Goal: Task Accomplishment & Management: Manage account settings

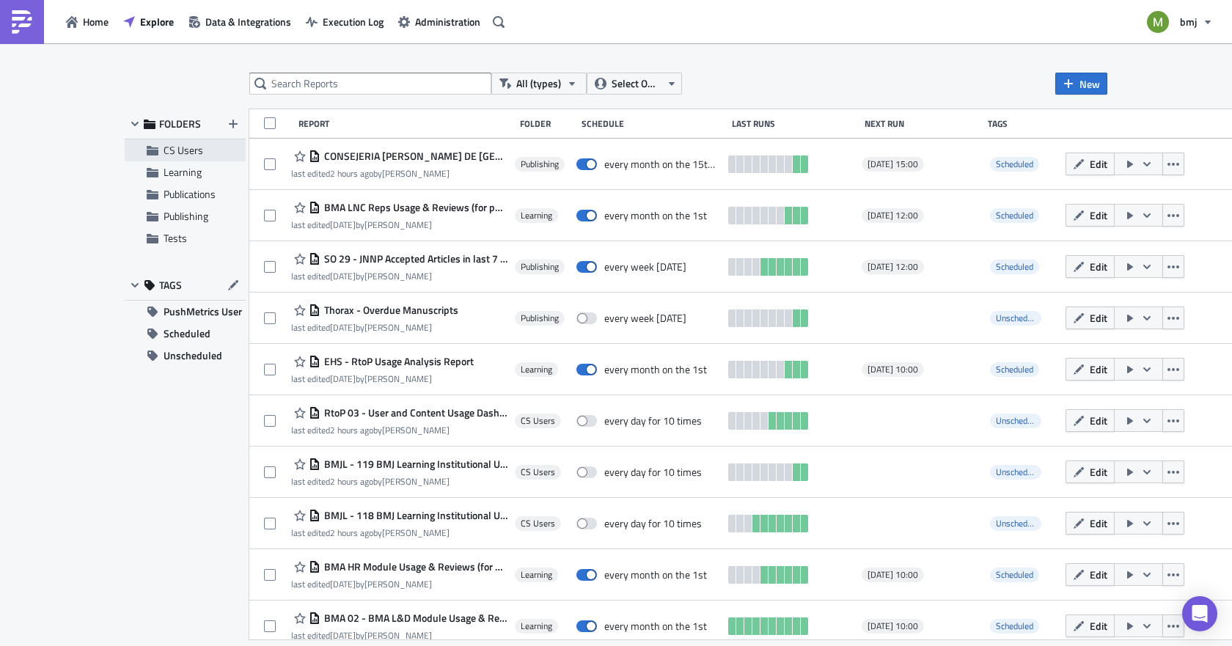
click at [167, 149] on span "CS Users" at bounding box center [184, 149] width 40 height 15
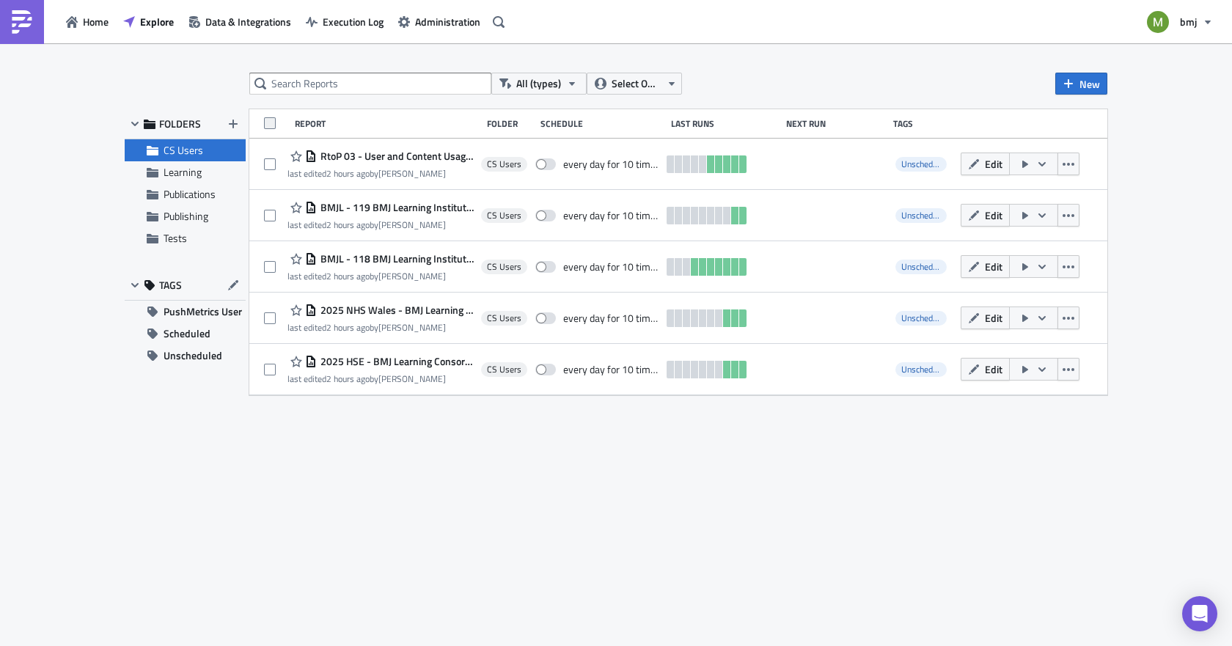
click at [268, 120] on span at bounding box center [270, 123] width 12 height 12
click at [268, 120] on input "checkbox" at bounding box center [272, 125] width 10 height 10
checkbox input "true"
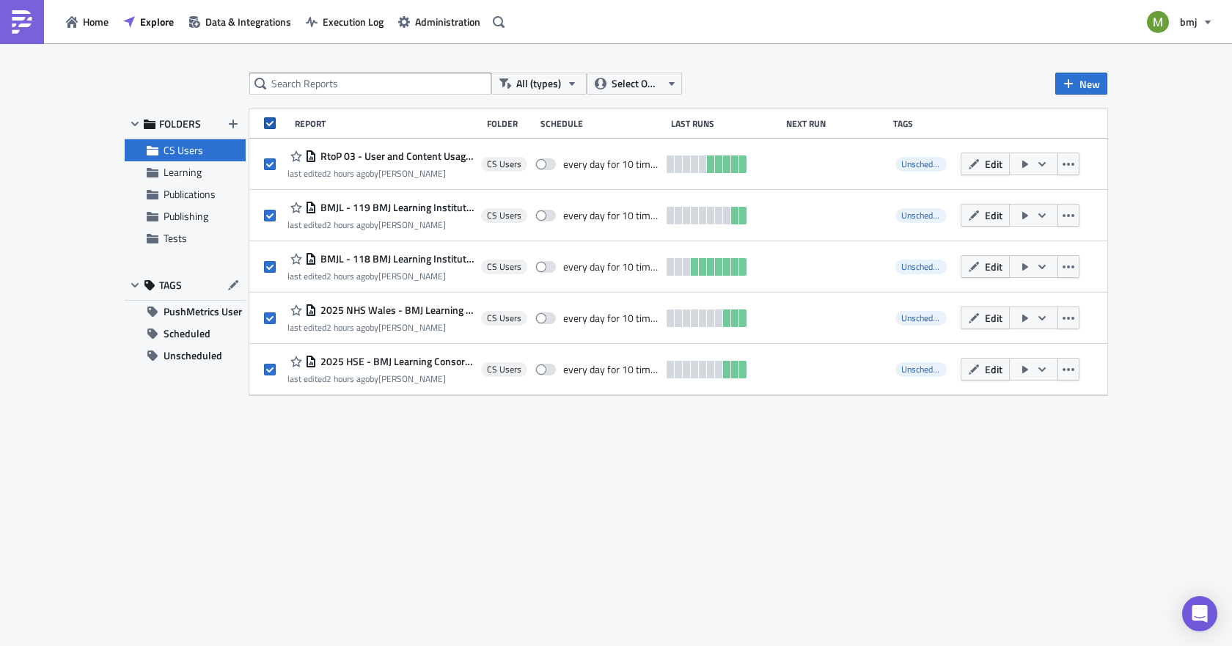
checkbox input "true"
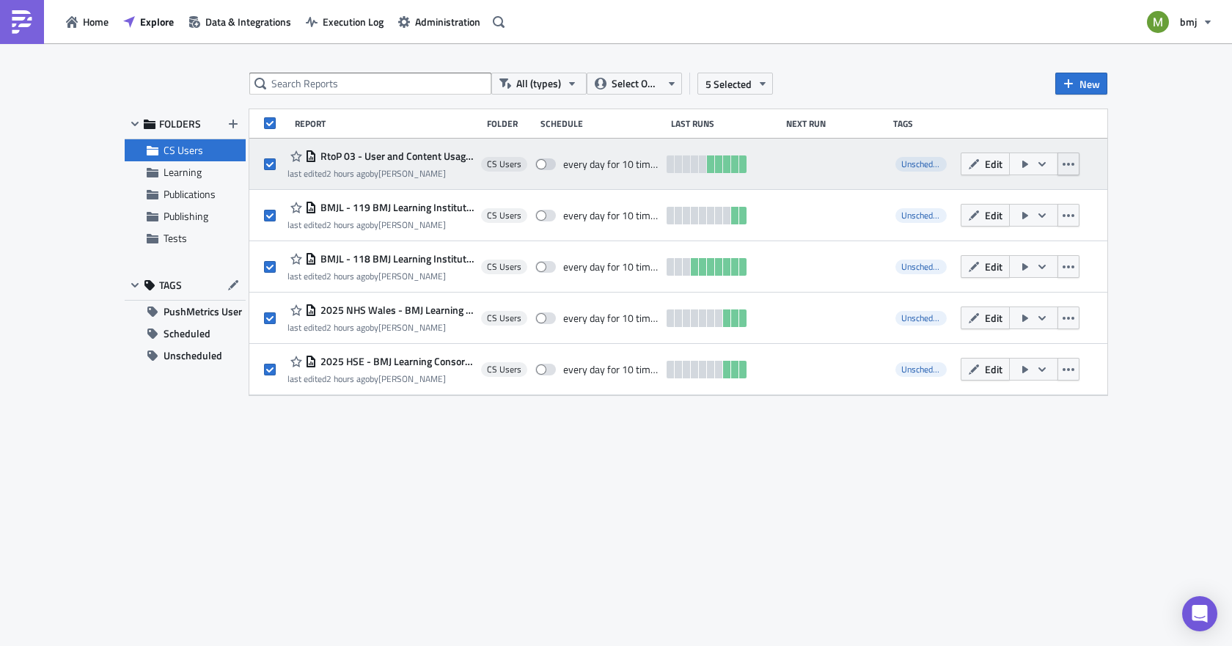
click at [1070, 159] on icon "button" at bounding box center [1069, 164] width 12 height 12
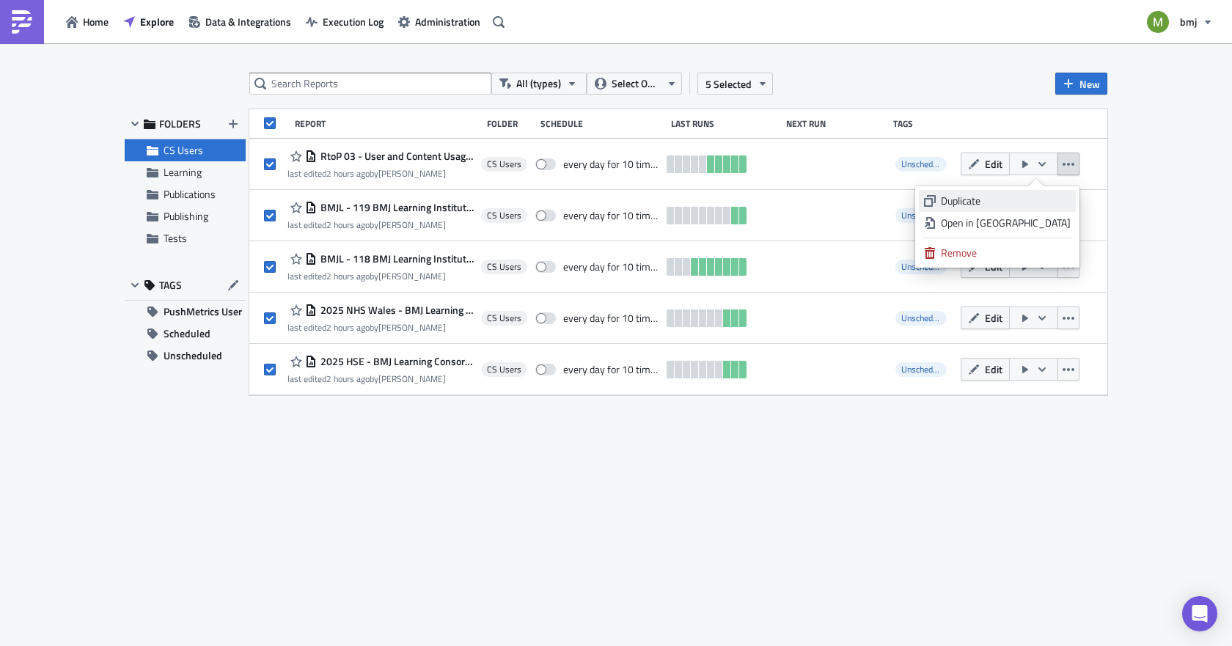
click at [1023, 199] on div "Duplicate" at bounding box center [1006, 201] width 130 height 15
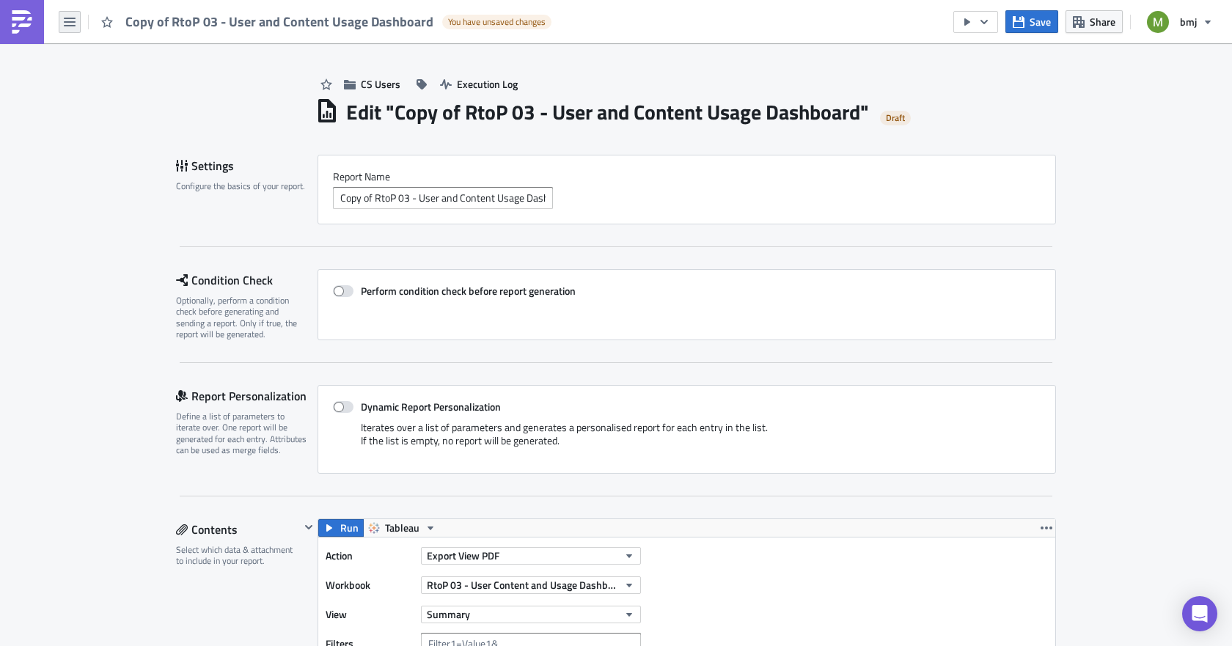
click at [70, 20] on icon "button" at bounding box center [70, 22] width 12 height 12
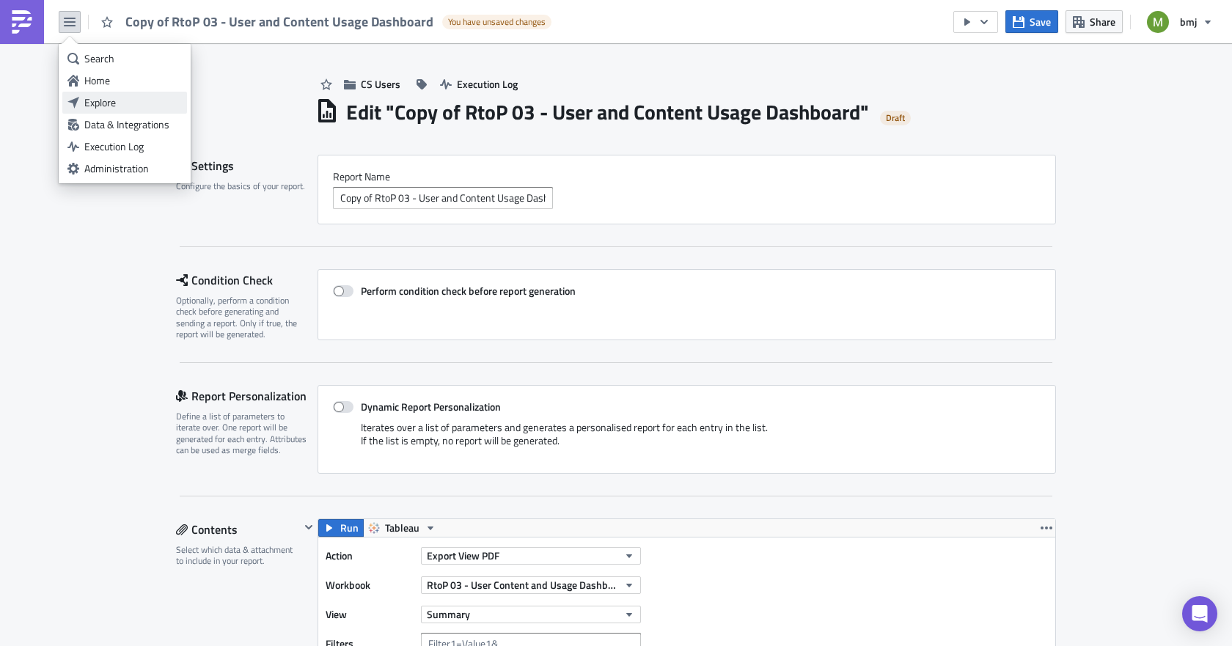
click at [107, 101] on div "Explore" at bounding box center [133, 102] width 98 height 15
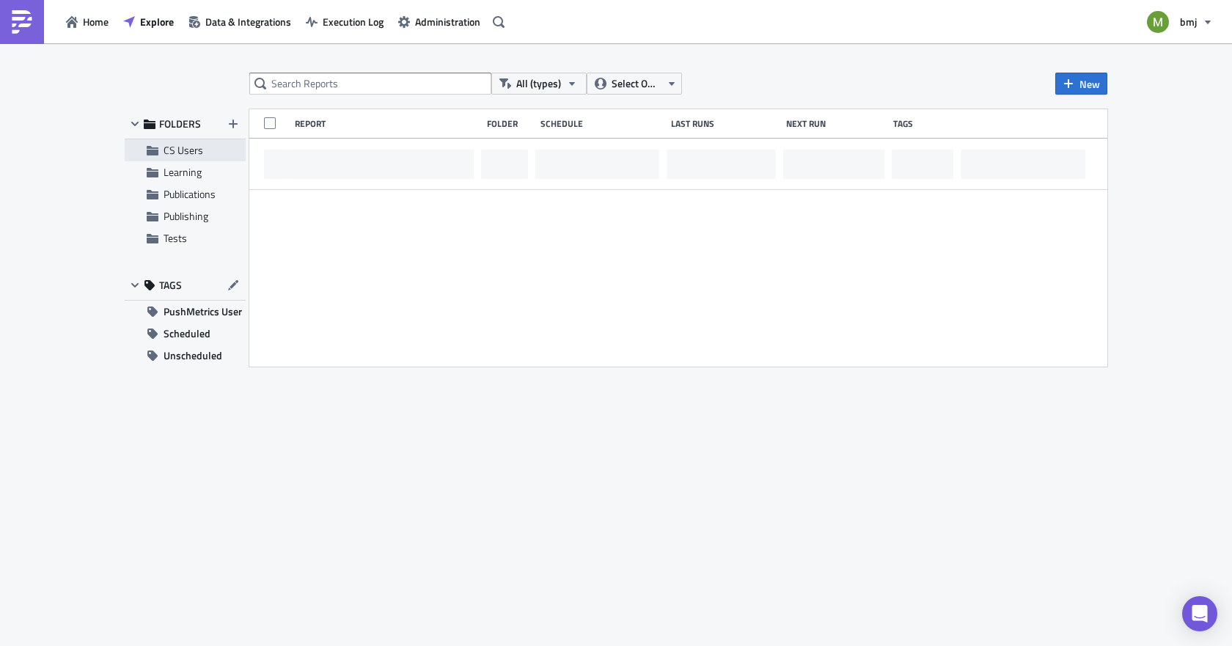
click at [175, 148] on span "CS Users" at bounding box center [184, 149] width 40 height 15
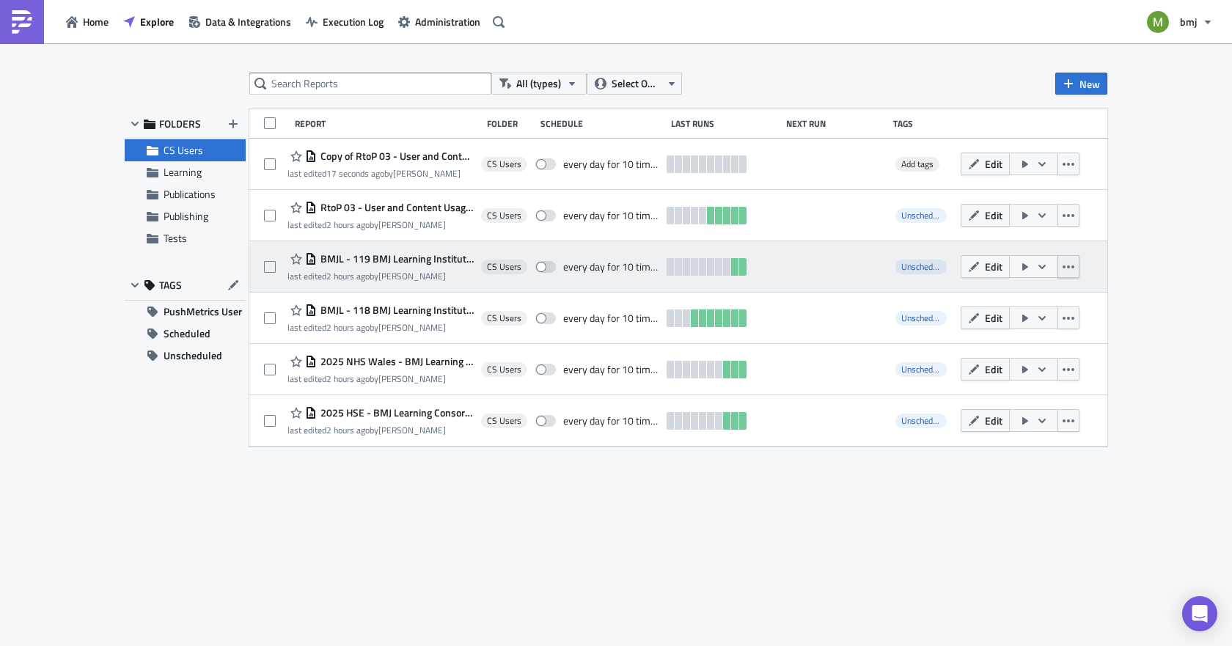
click at [1072, 271] on icon "button" at bounding box center [1069, 267] width 12 height 12
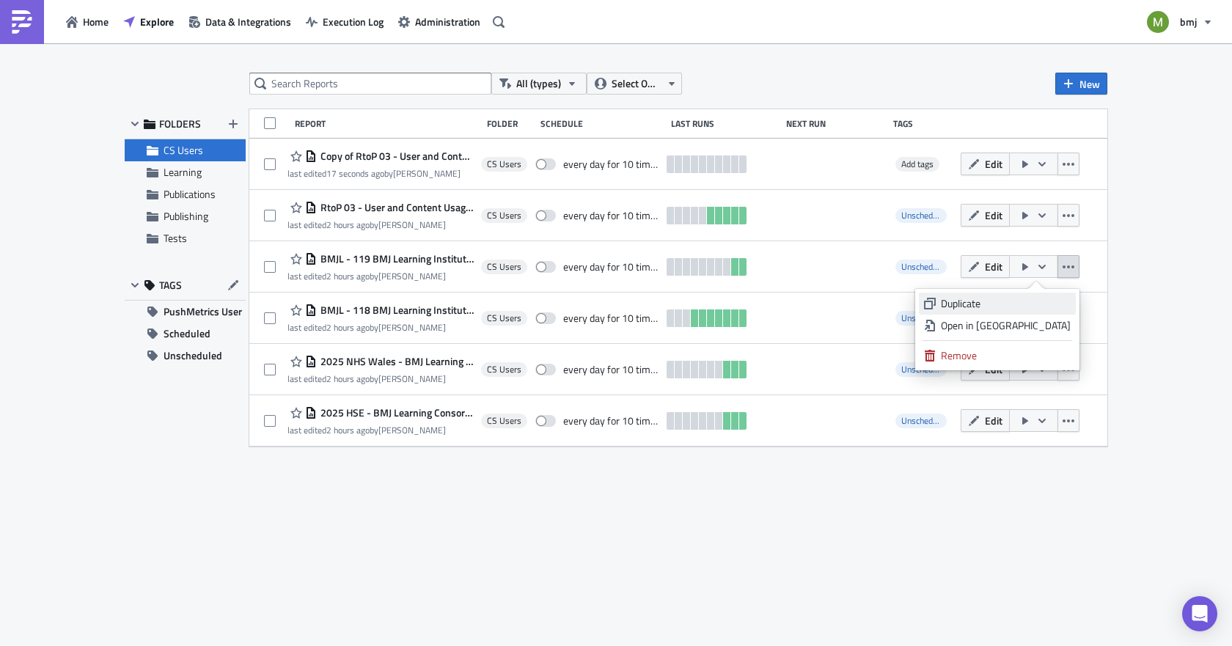
click at [1013, 304] on div "Duplicate" at bounding box center [1006, 303] width 130 height 15
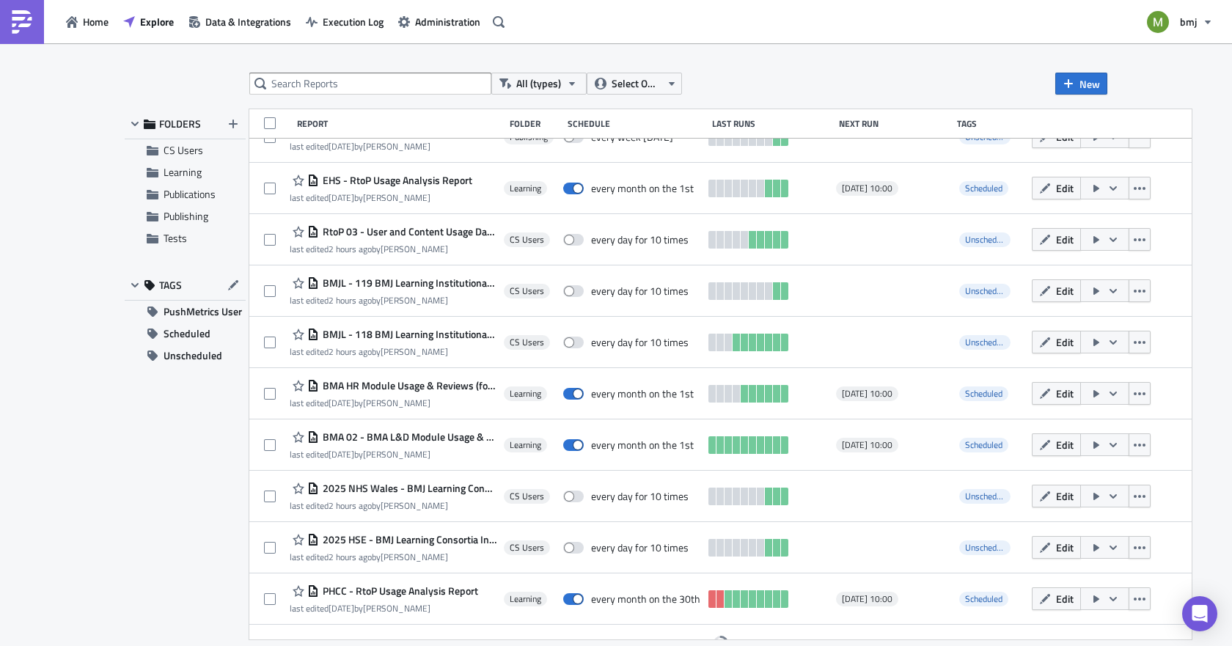
scroll to position [306, 0]
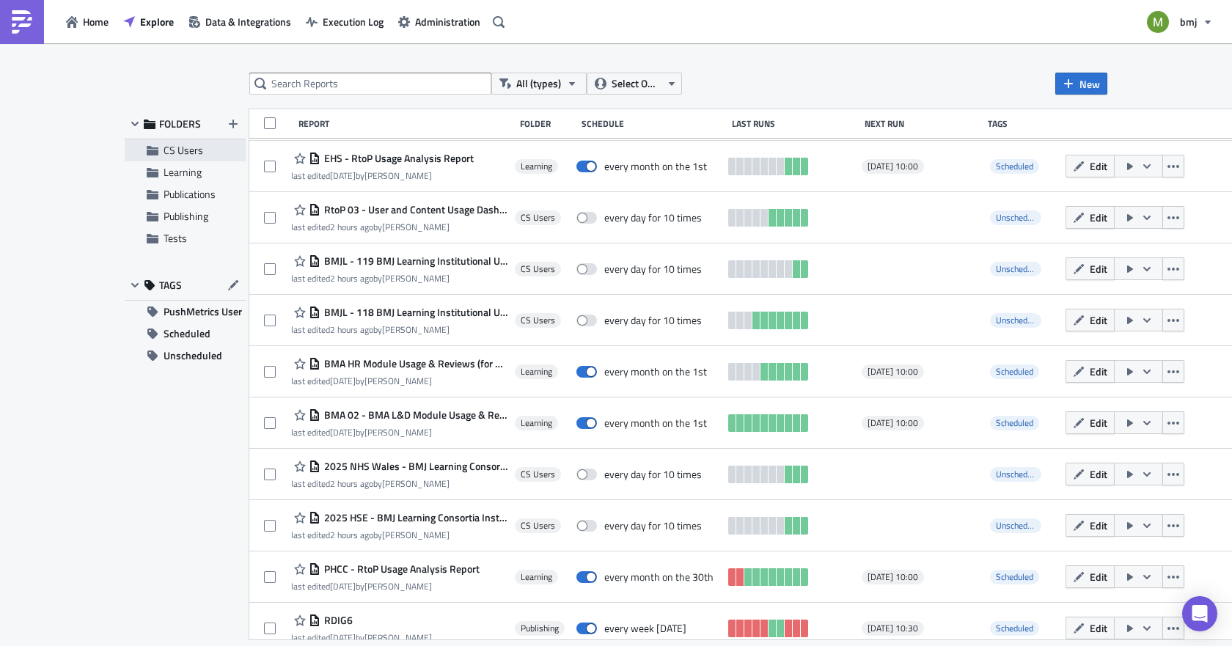
click at [195, 145] on span "CS Users" at bounding box center [184, 149] width 40 height 15
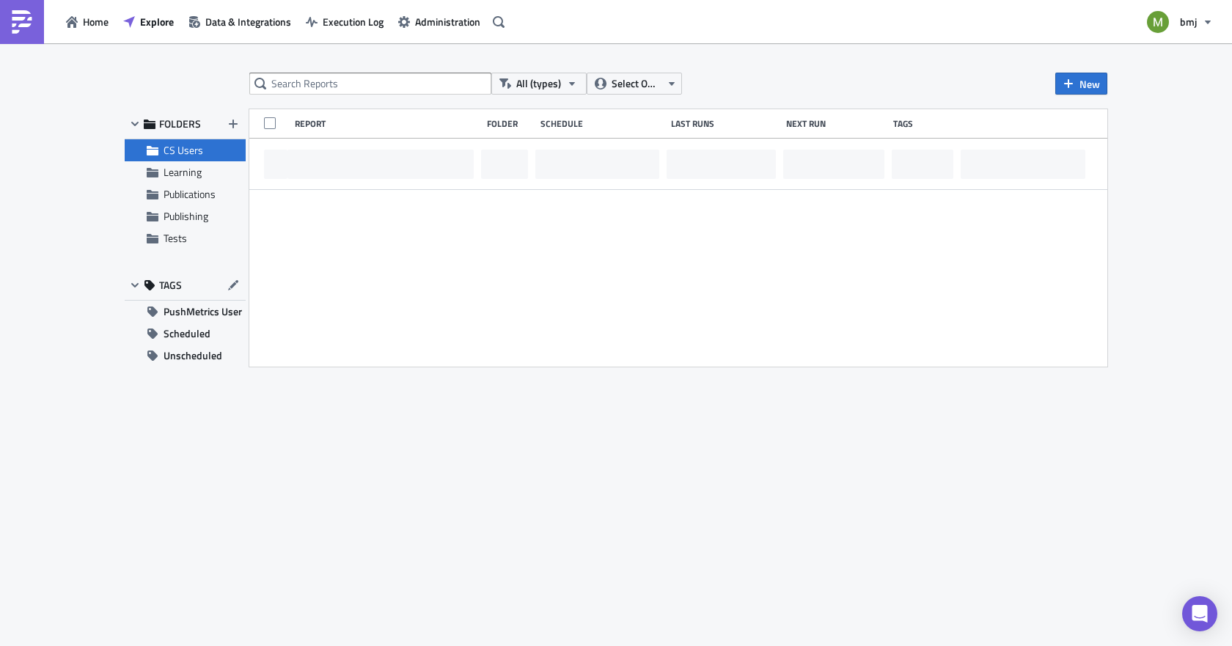
scroll to position [0, 0]
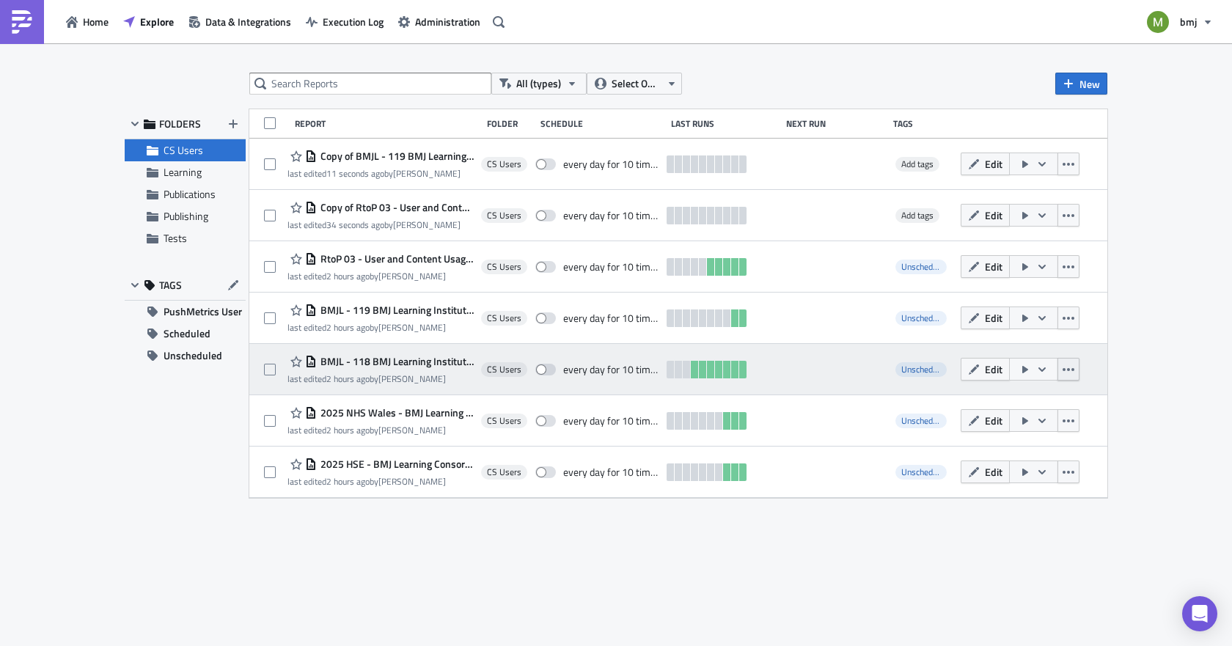
click at [1066, 370] on icon "button" at bounding box center [1069, 370] width 12 height 12
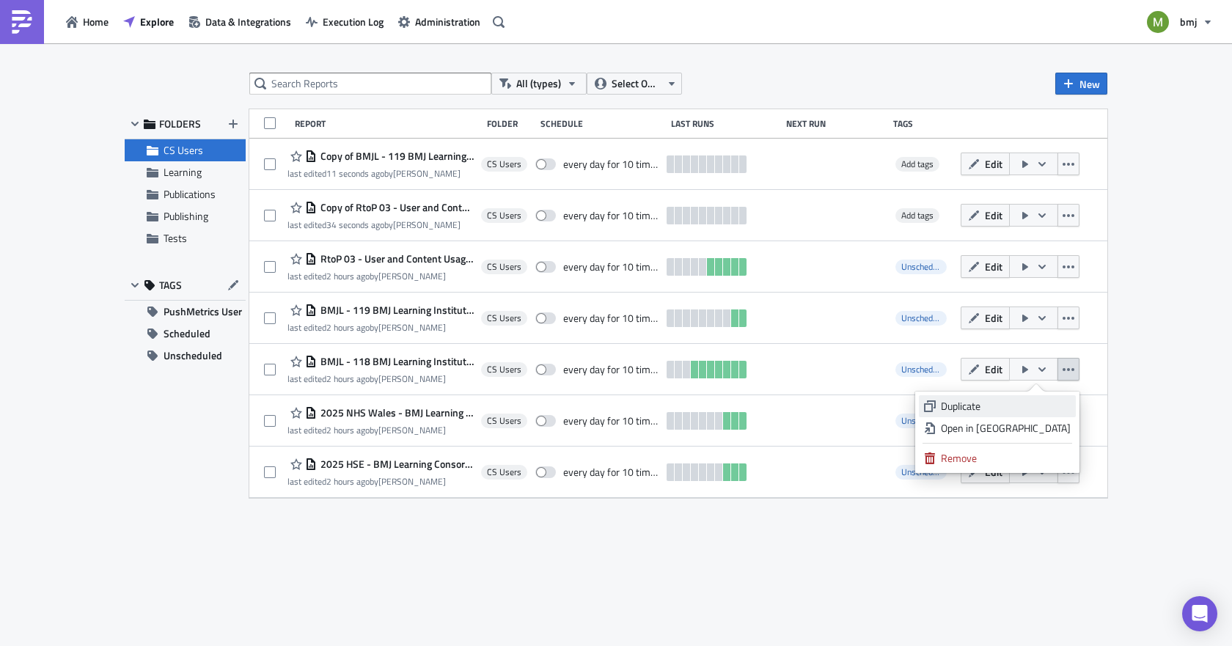
click at [995, 408] on div "Duplicate" at bounding box center [1006, 406] width 130 height 15
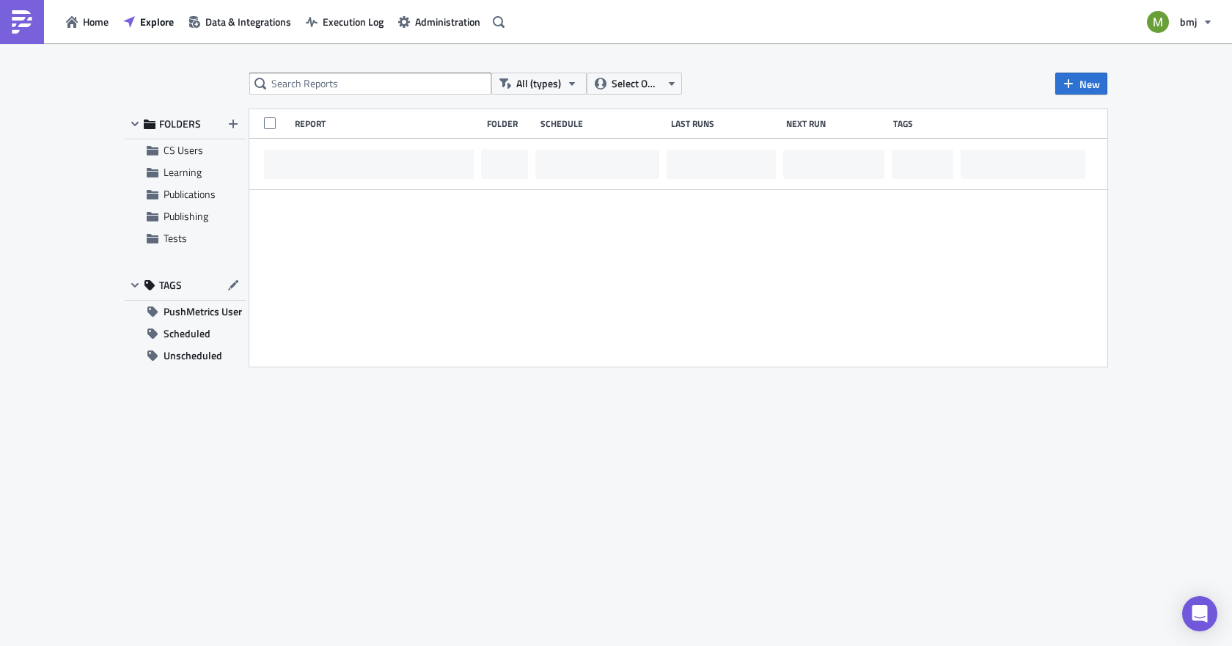
click at [183, 135] on div "FOLDERS" at bounding box center [185, 124] width 121 height 30
click at [186, 145] on span "CS Users" at bounding box center [184, 149] width 40 height 15
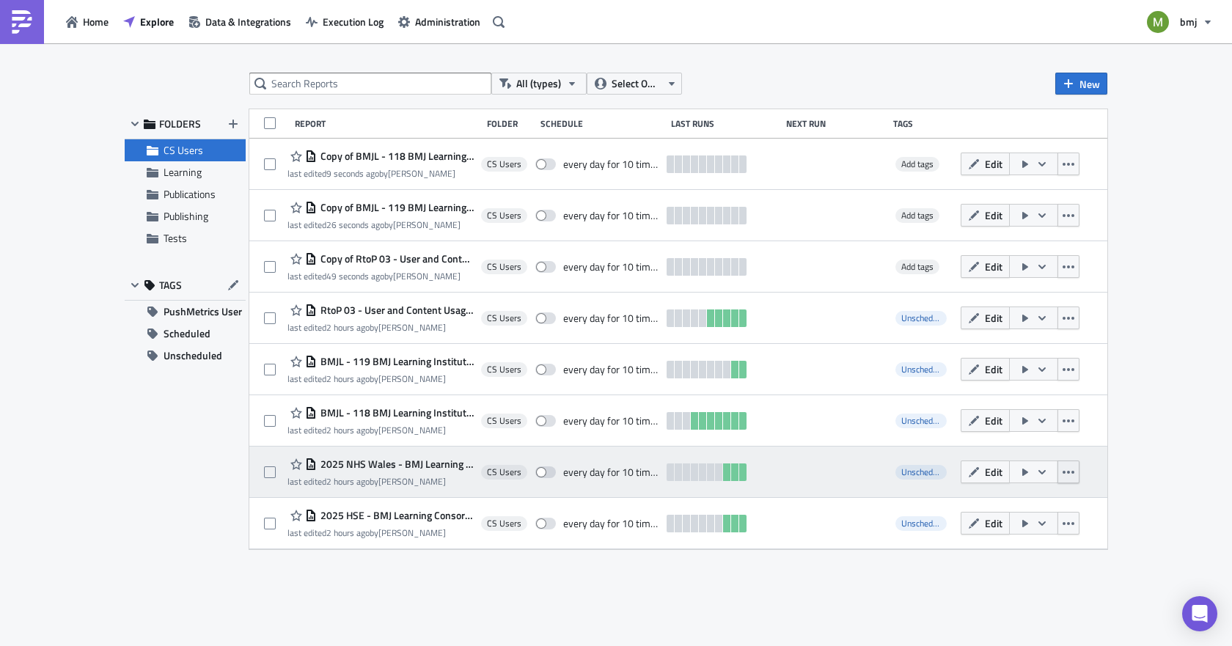
click at [1067, 471] on icon "button" at bounding box center [1069, 473] width 12 height 12
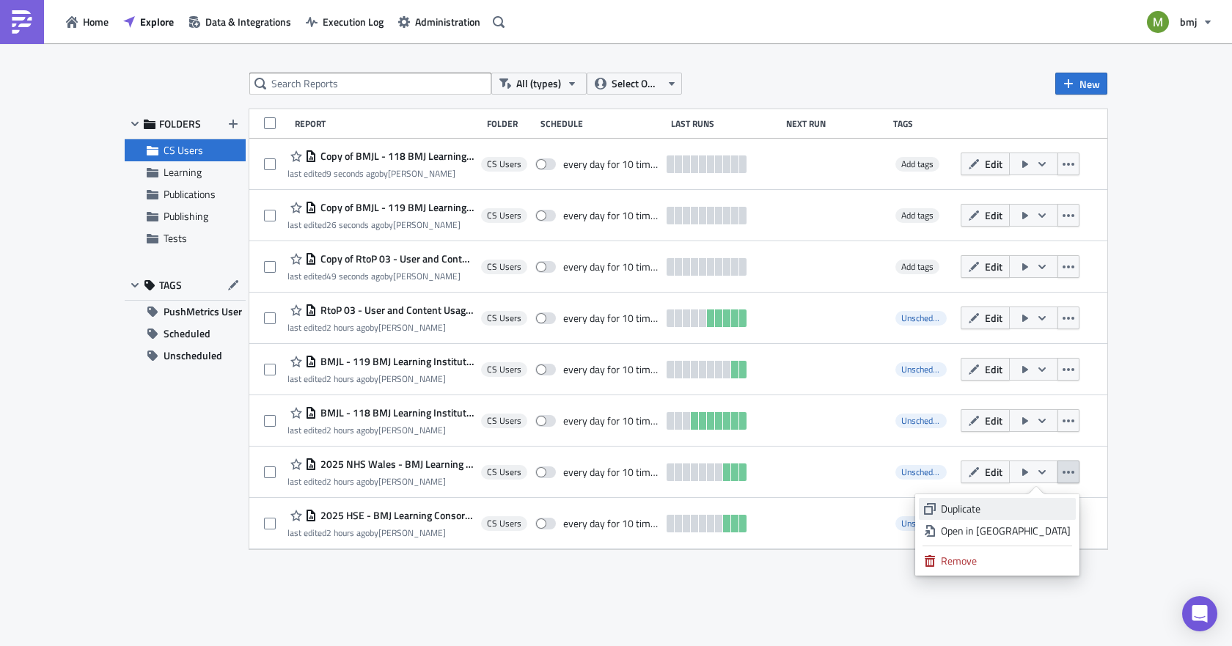
click at [1021, 505] on div "Duplicate" at bounding box center [1006, 509] width 130 height 15
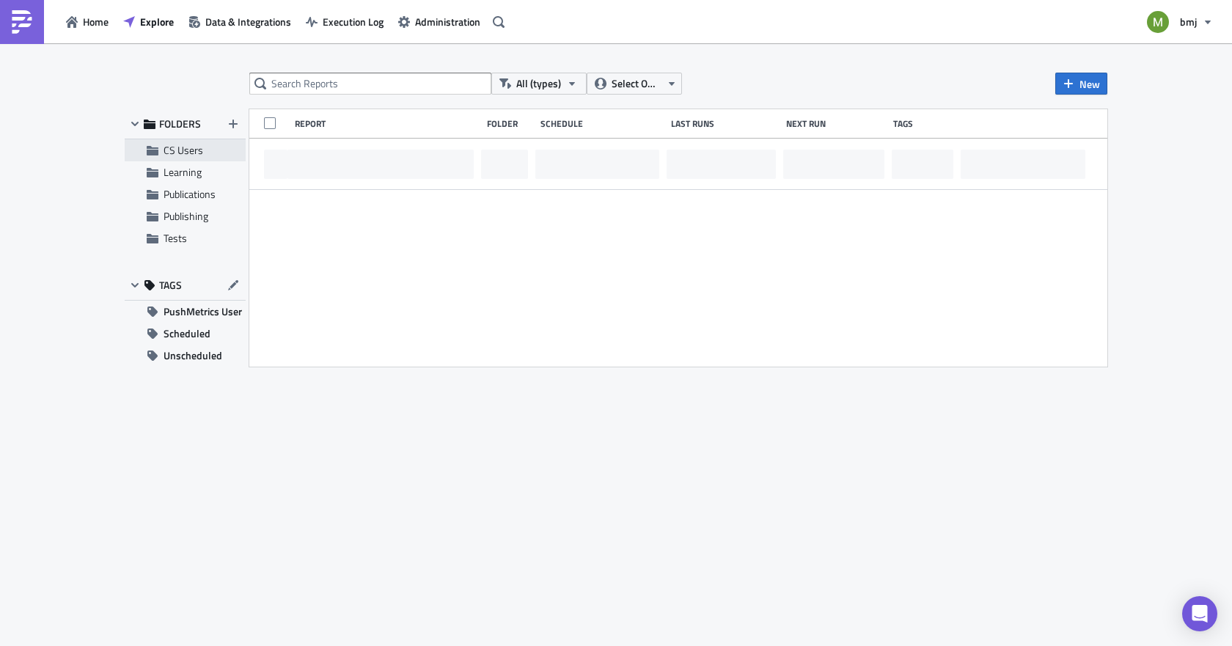
click at [169, 152] on span "CS Users" at bounding box center [184, 149] width 40 height 15
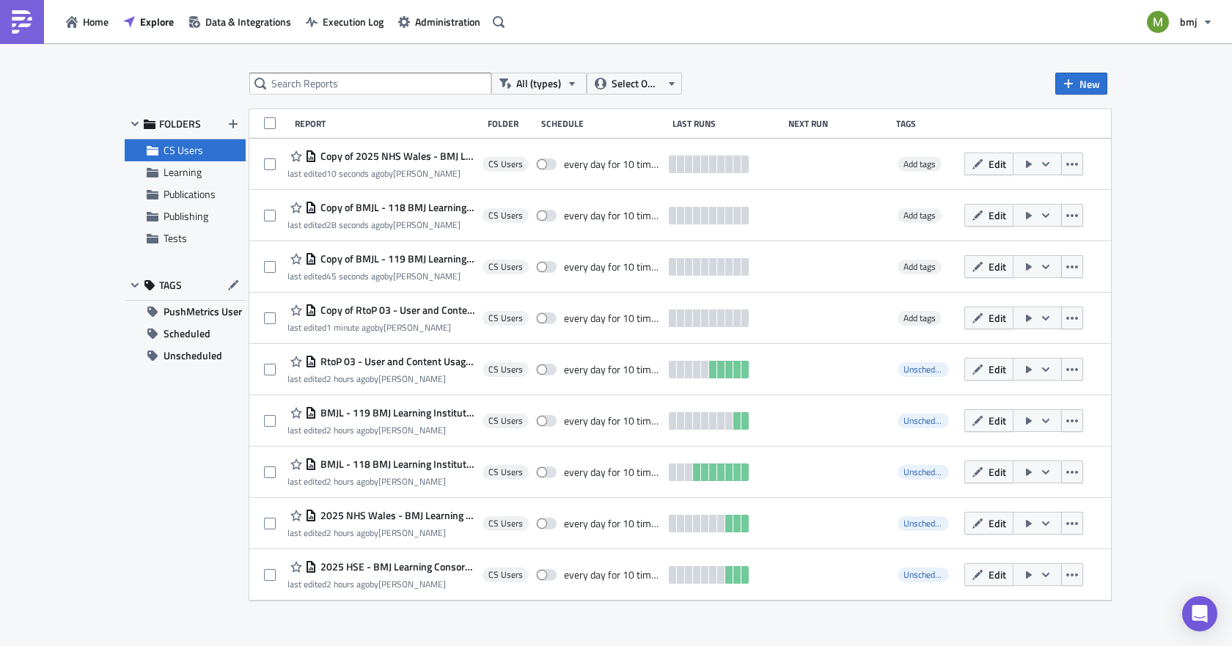
click at [185, 153] on span "CS Users" at bounding box center [184, 149] width 40 height 15
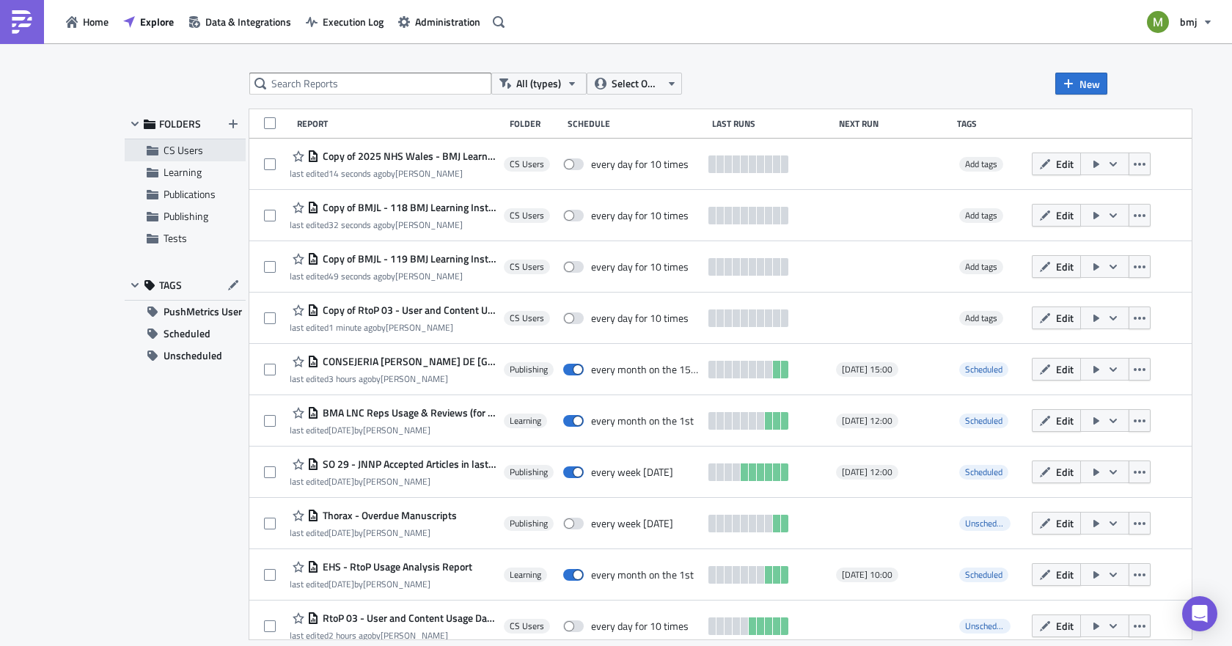
click at [210, 150] on span "CS Users" at bounding box center [203, 150] width 78 height 13
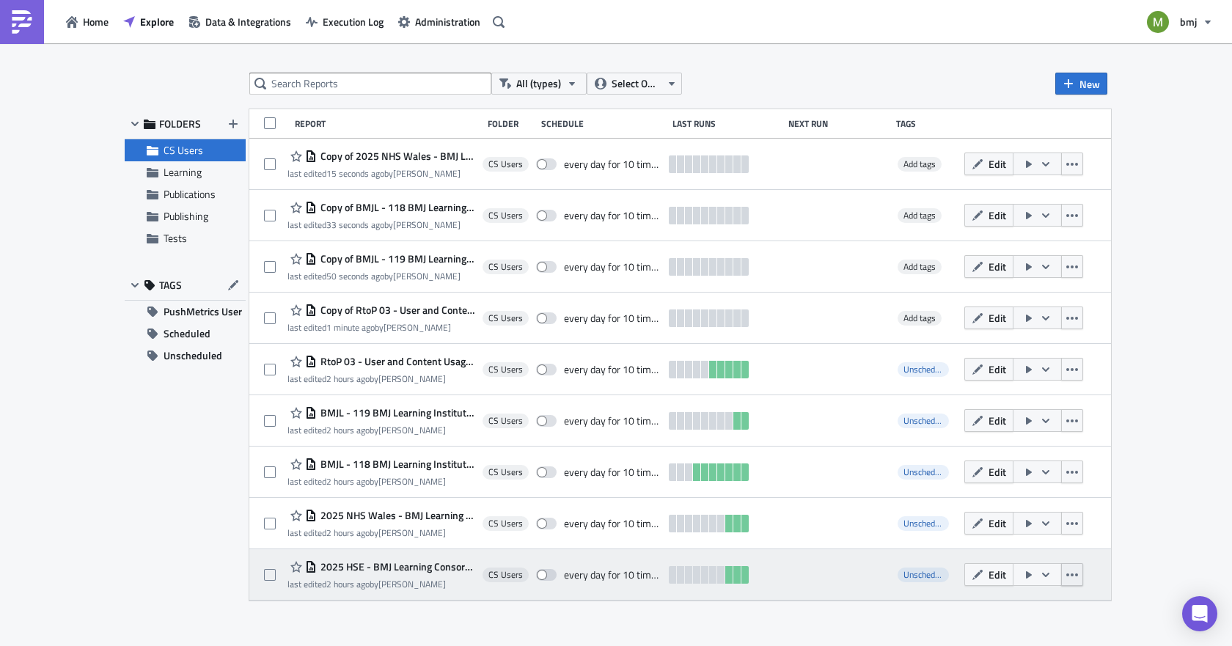
click at [1070, 576] on icon "button" at bounding box center [1073, 575] width 12 height 12
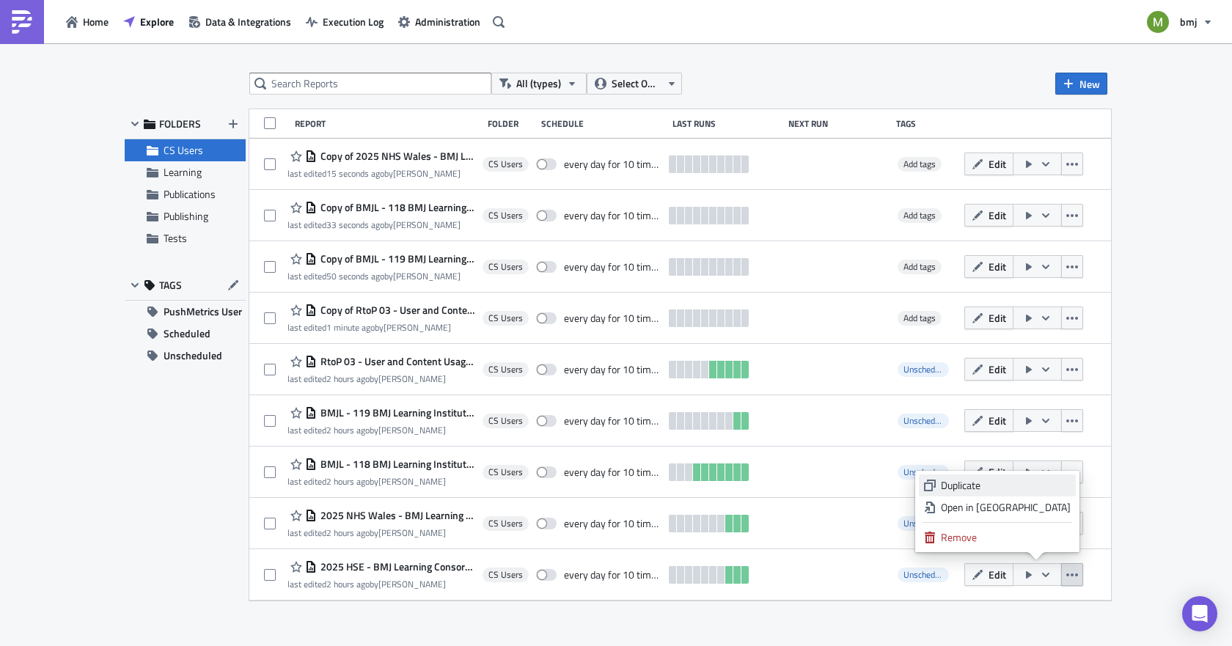
click at [998, 480] on div "Duplicate" at bounding box center [1006, 485] width 130 height 15
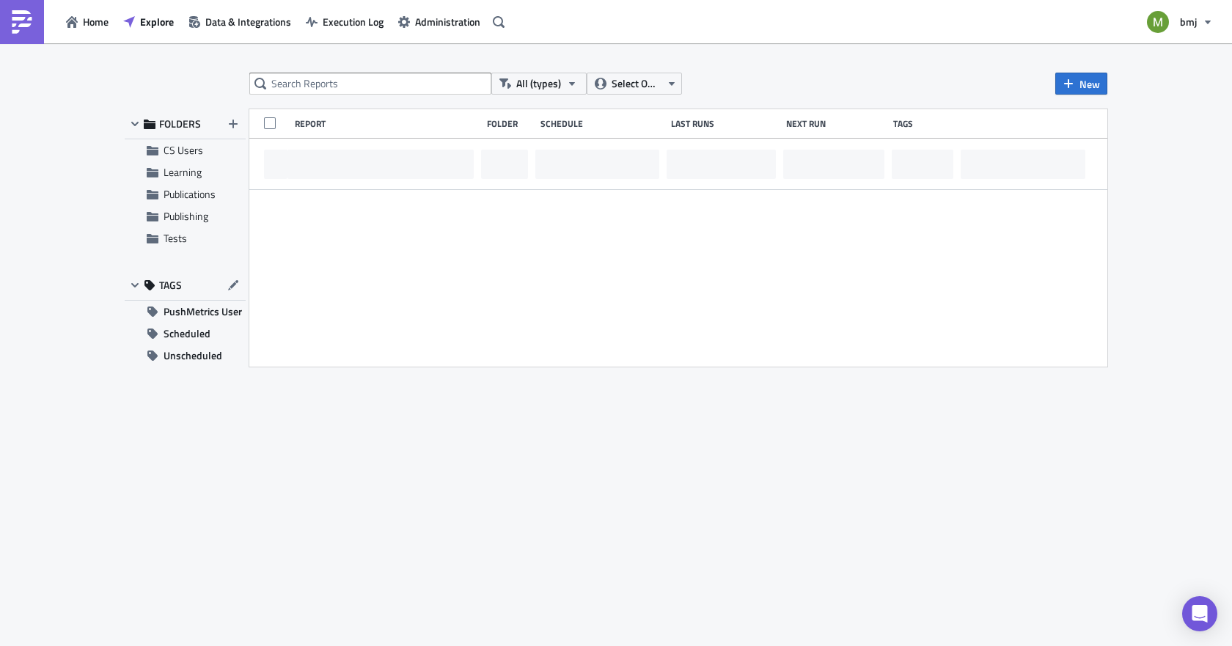
click at [175, 156] on span "CS Users" at bounding box center [184, 149] width 40 height 15
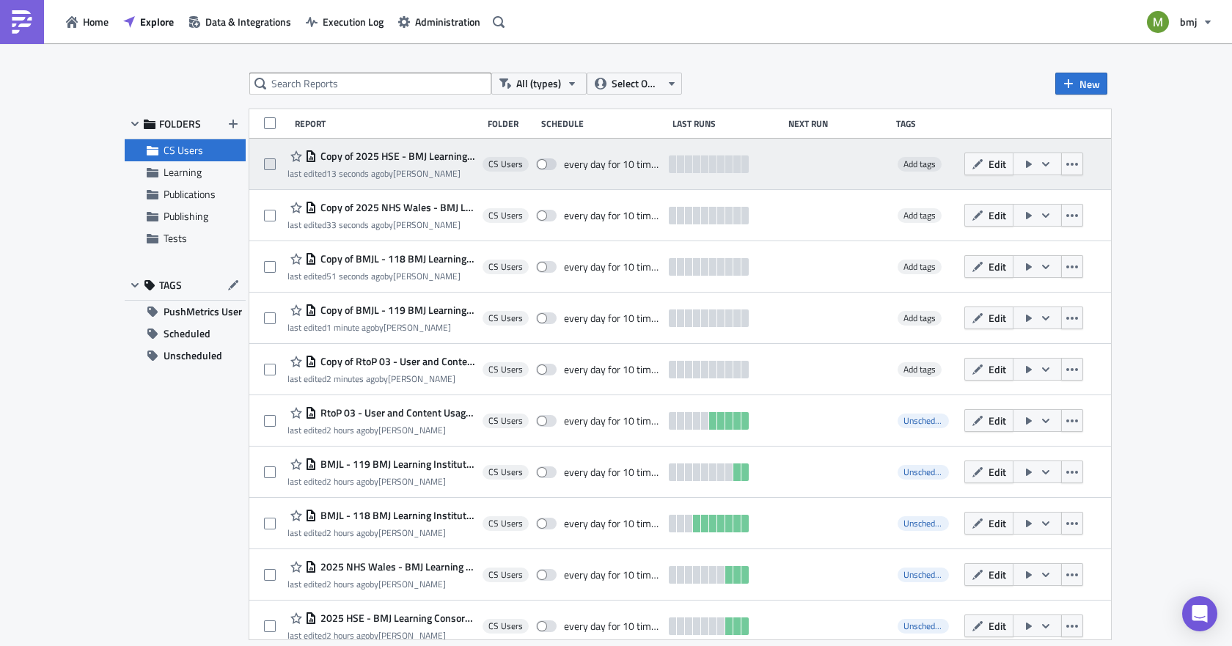
click at [272, 164] on span at bounding box center [270, 164] width 12 height 12
click at [272, 164] on input "checkbox" at bounding box center [272, 165] width 10 height 10
checkbox input "true"
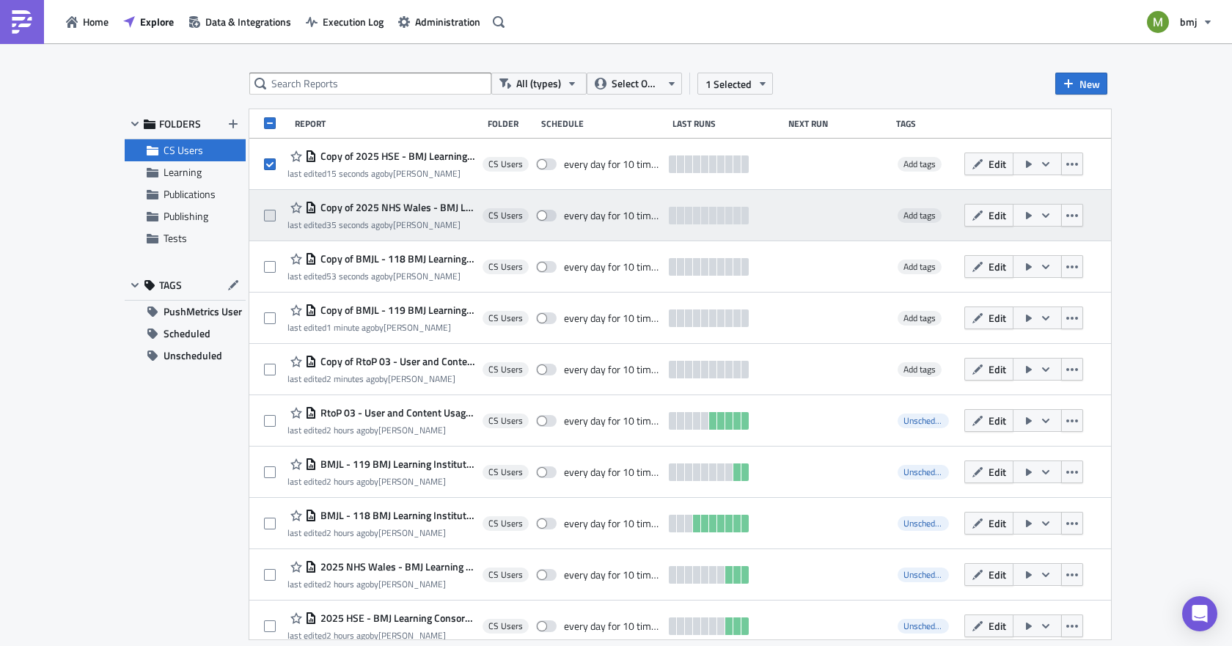
click at [267, 216] on span at bounding box center [270, 216] width 12 height 12
click at [267, 216] on input "checkbox" at bounding box center [272, 216] width 10 height 10
checkbox input "true"
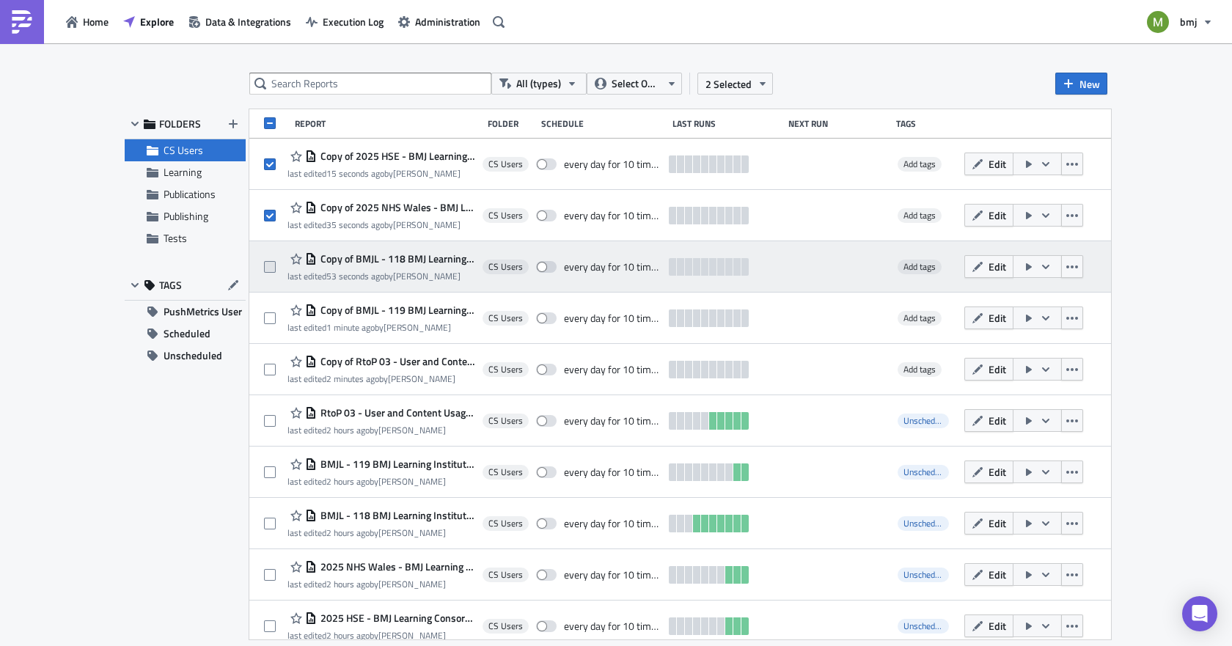
click at [267, 266] on span at bounding box center [270, 267] width 12 height 12
click at [267, 266] on input "checkbox" at bounding box center [272, 268] width 10 height 10
checkbox input "true"
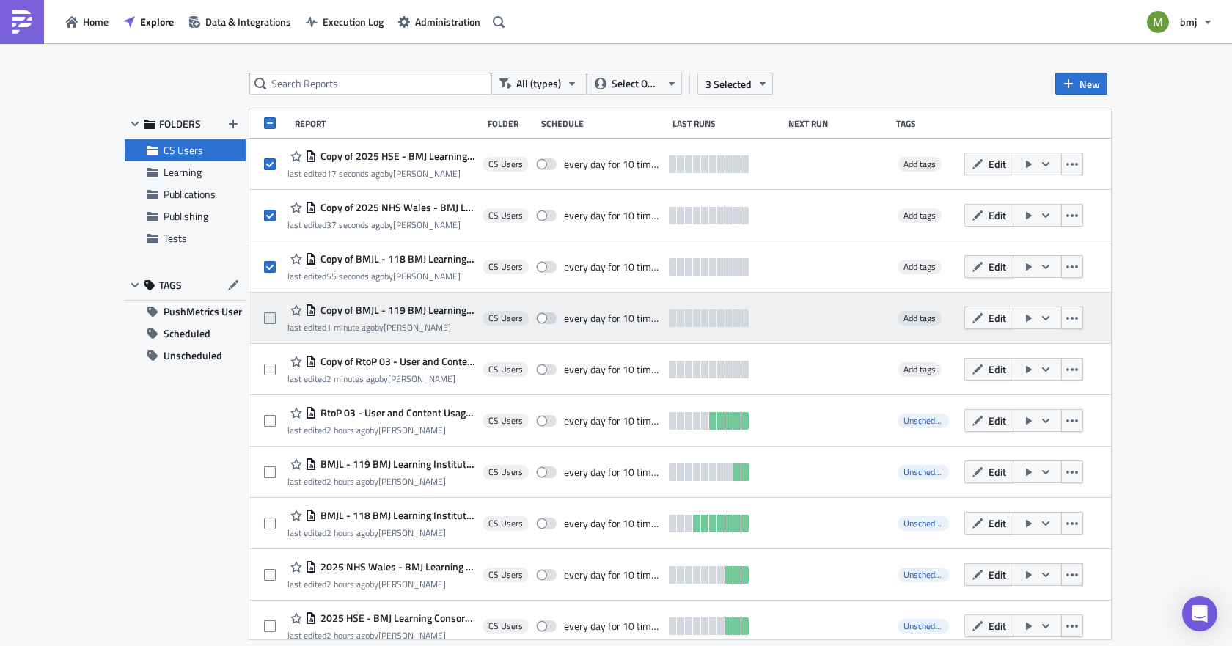
click at [267, 315] on span at bounding box center [270, 319] width 12 height 12
click at [267, 315] on input "checkbox" at bounding box center [272, 319] width 10 height 10
checkbox input "true"
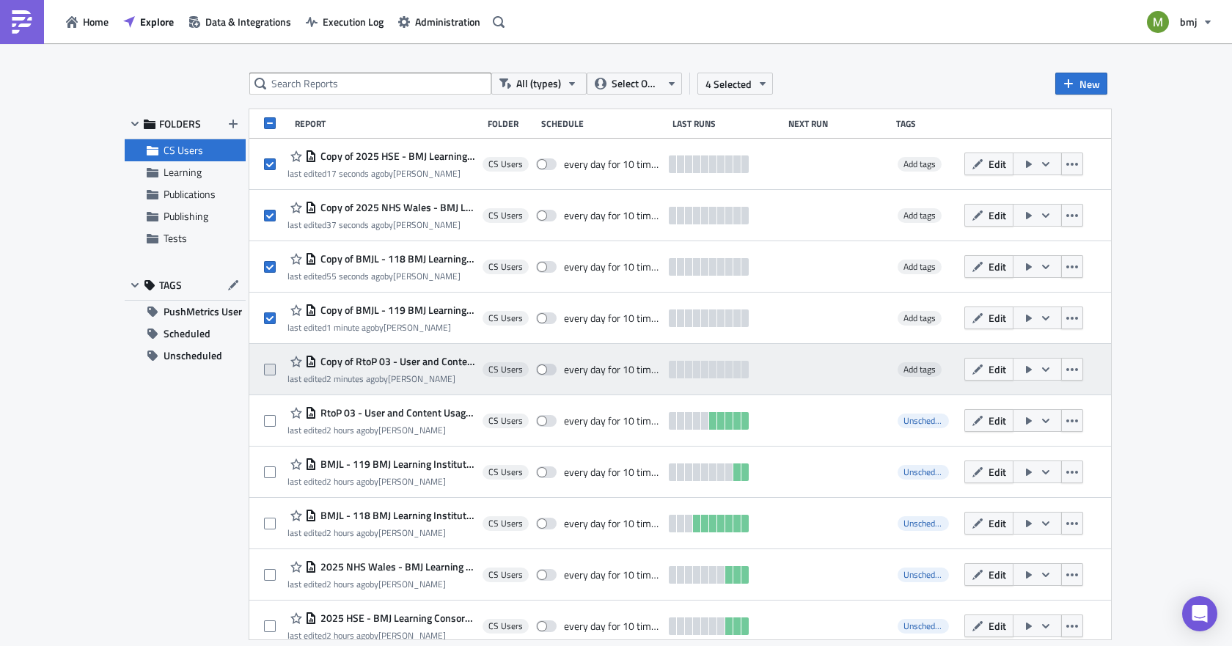
click at [270, 371] on span at bounding box center [270, 370] width 12 height 12
click at [270, 371] on input "checkbox" at bounding box center [272, 370] width 10 height 10
checkbox input "true"
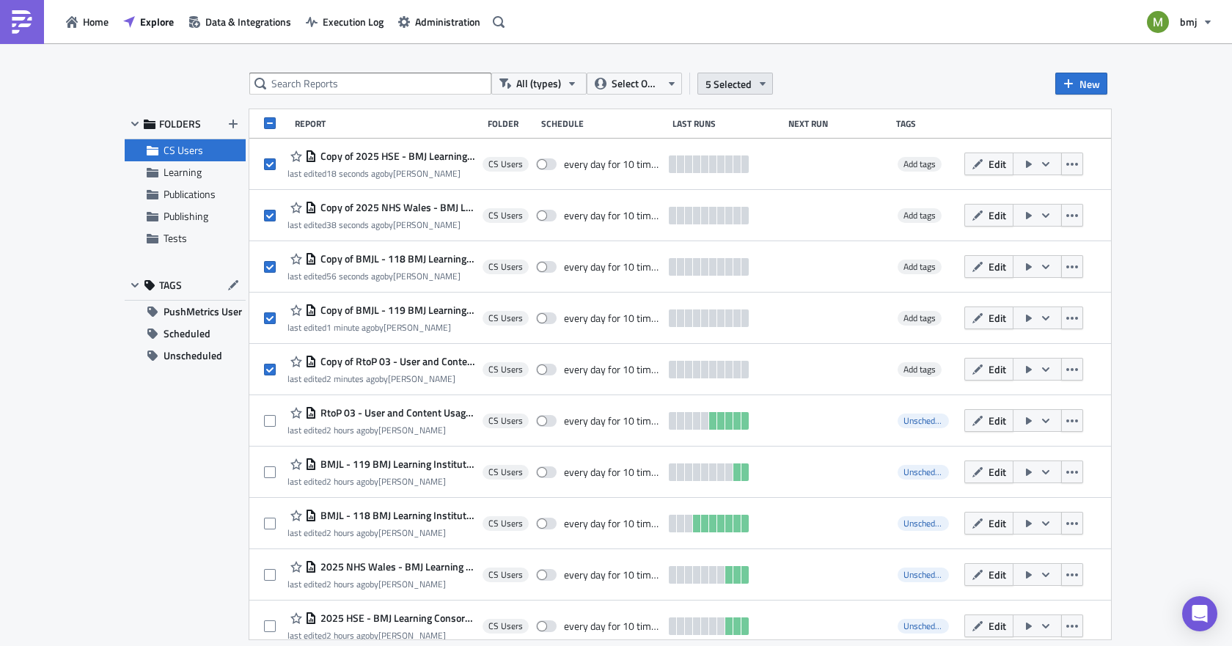
click at [726, 80] on span "5 Selected" at bounding box center [729, 83] width 46 height 15
click at [627, 77] on link "Move to folder" at bounding box center [612, 69] width 125 height 22
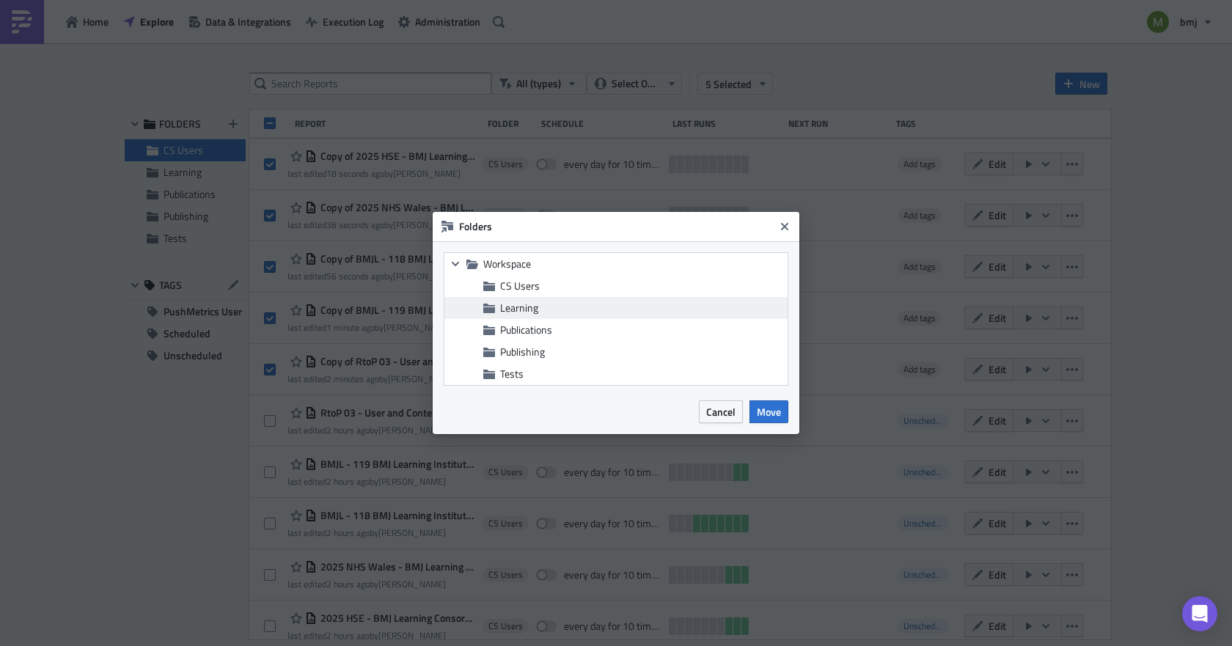
click at [521, 313] on span "Learning" at bounding box center [519, 307] width 38 height 15
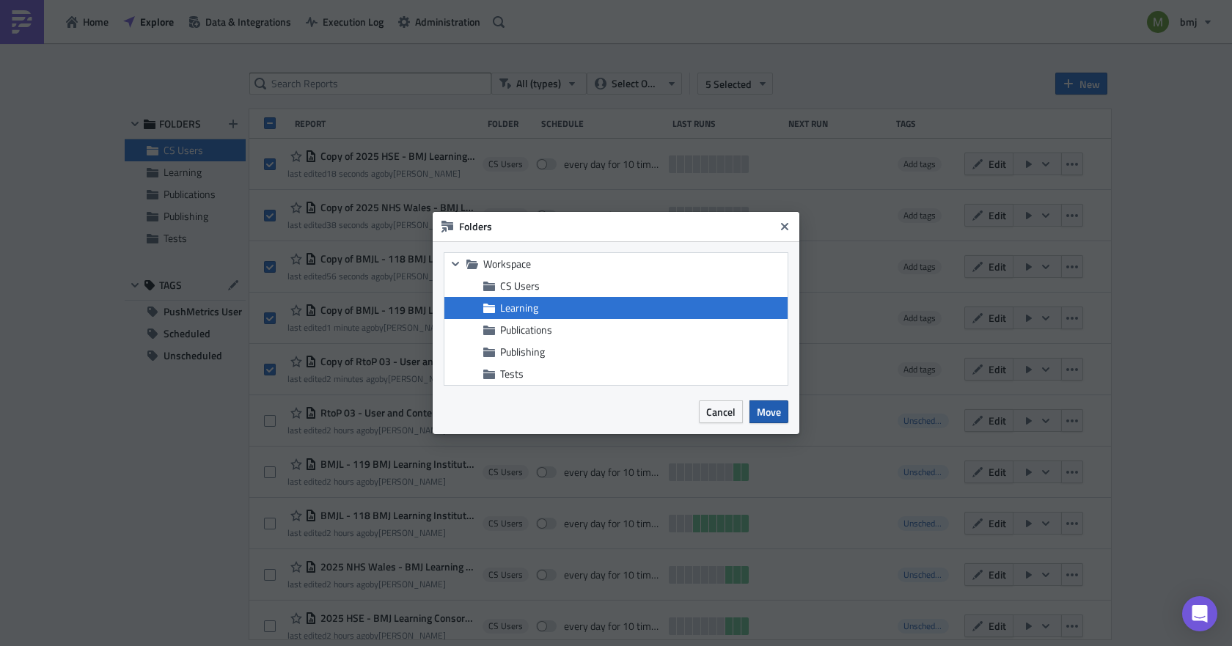
click at [762, 412] on span "Move" at bounding box center [769, 411] width 24 height 15
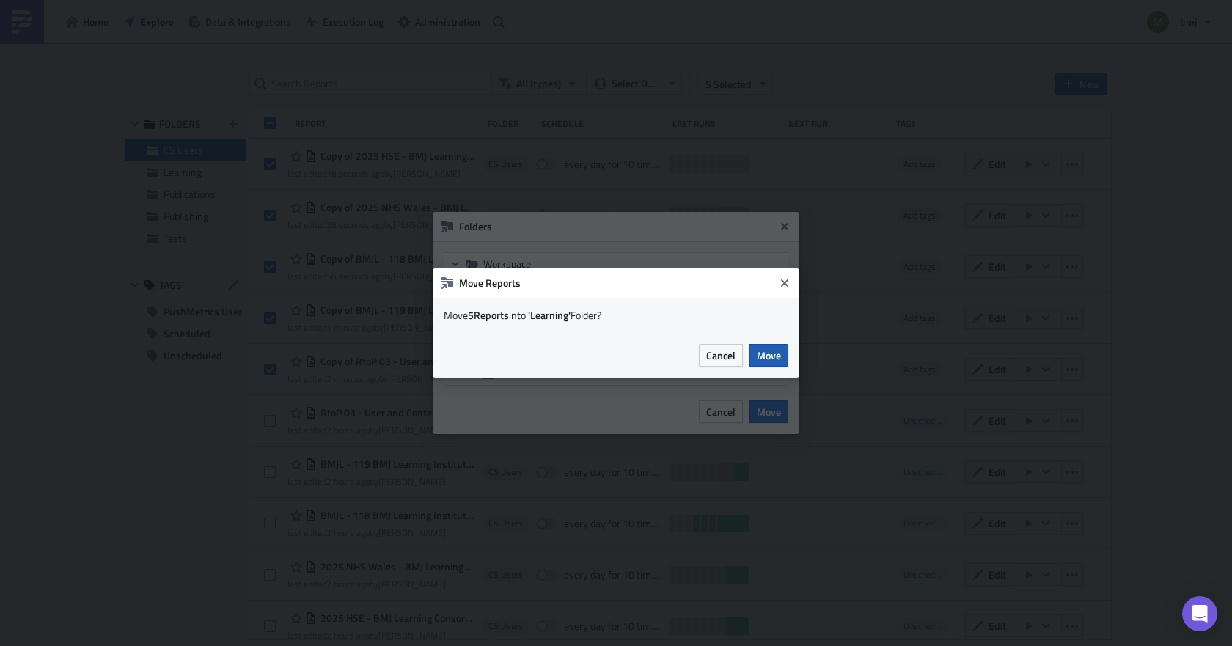
click at [759, 351] on span "Move" at bounding box center [769, 355] width 24 height 15
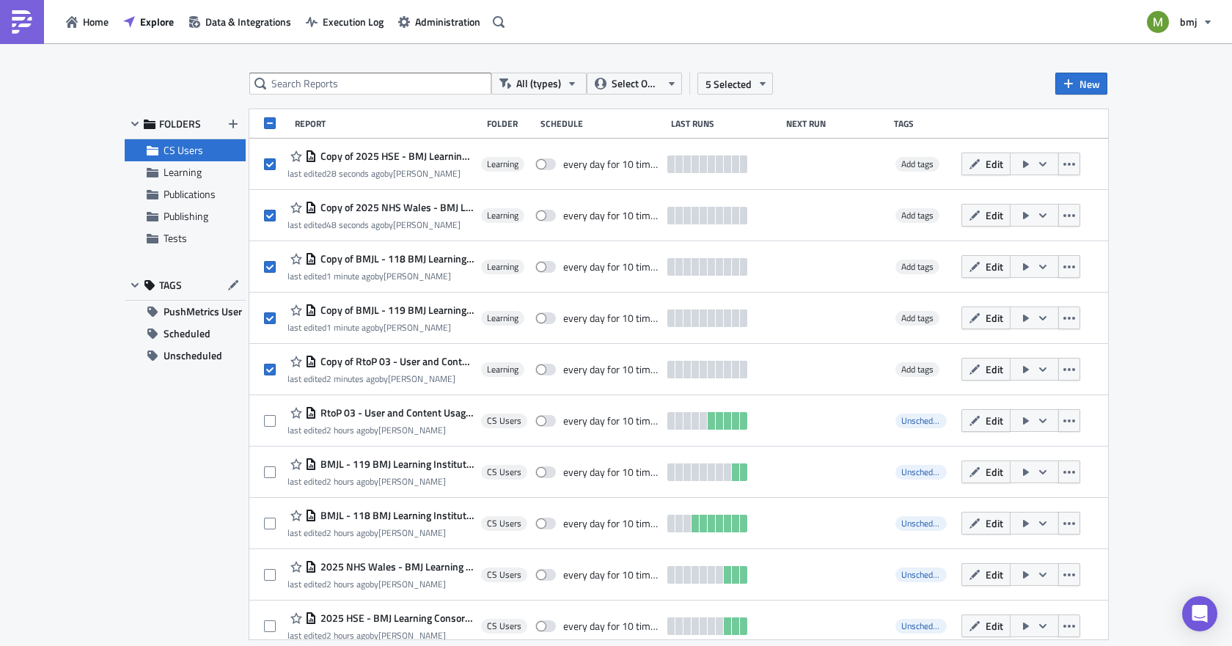
click at [181, 154] on span "CS Users" at bounding box center [184, 149] width 40 height 15
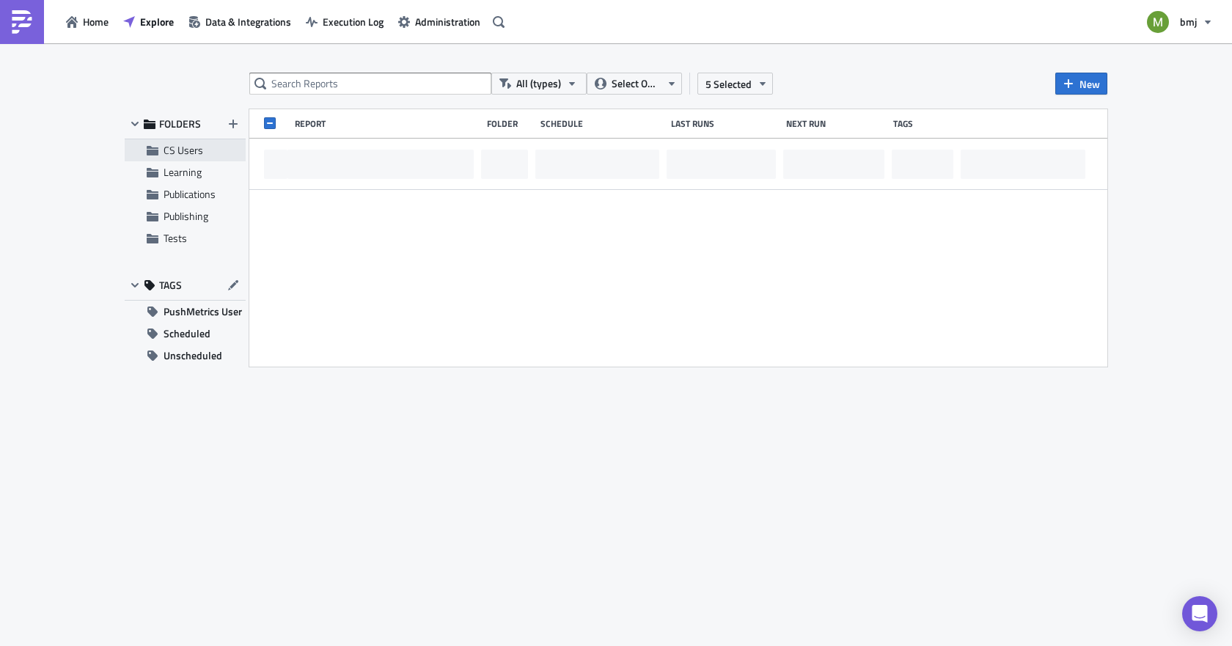
click at [181, 154] on span "CS Users" at bounding box center [184, 149] width 40 height 15
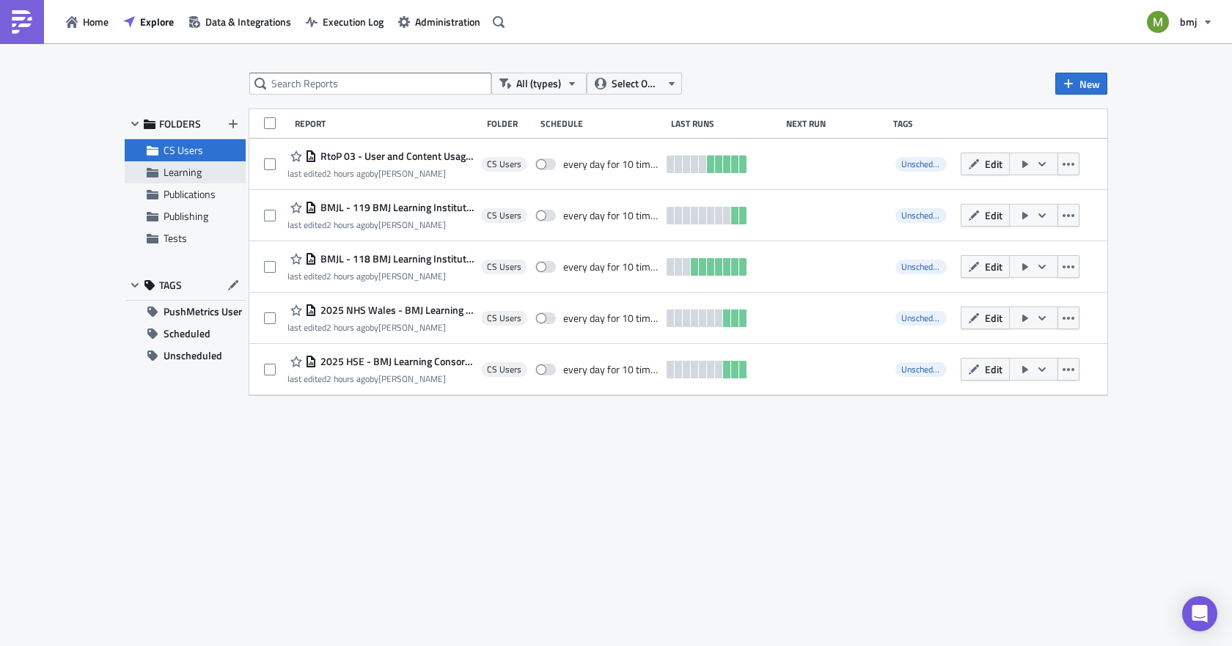
click at [185, 178] on span "Learning" at bounding box center [183, 171] width 38 height 15
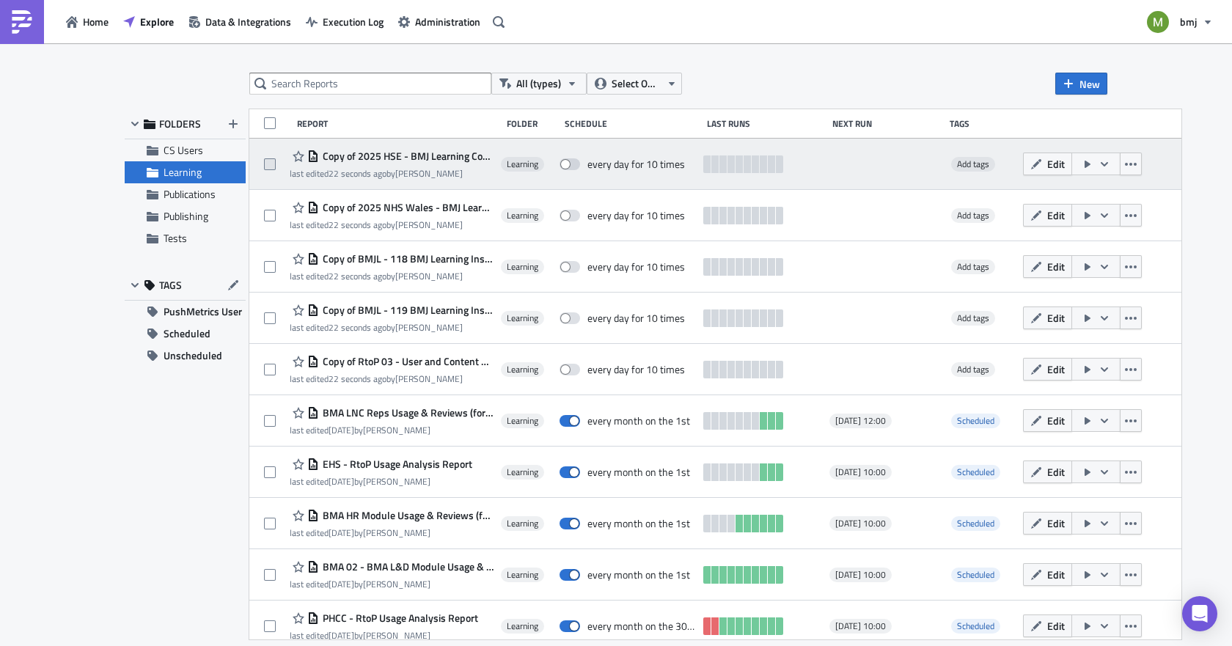
click at [274, 164] on span at bounding box center [270, 164] width 12 height 12
click at [274, 164] on input "checkbox" at bounding box center [272, 165] width 10 height 10
checkbox input "true"
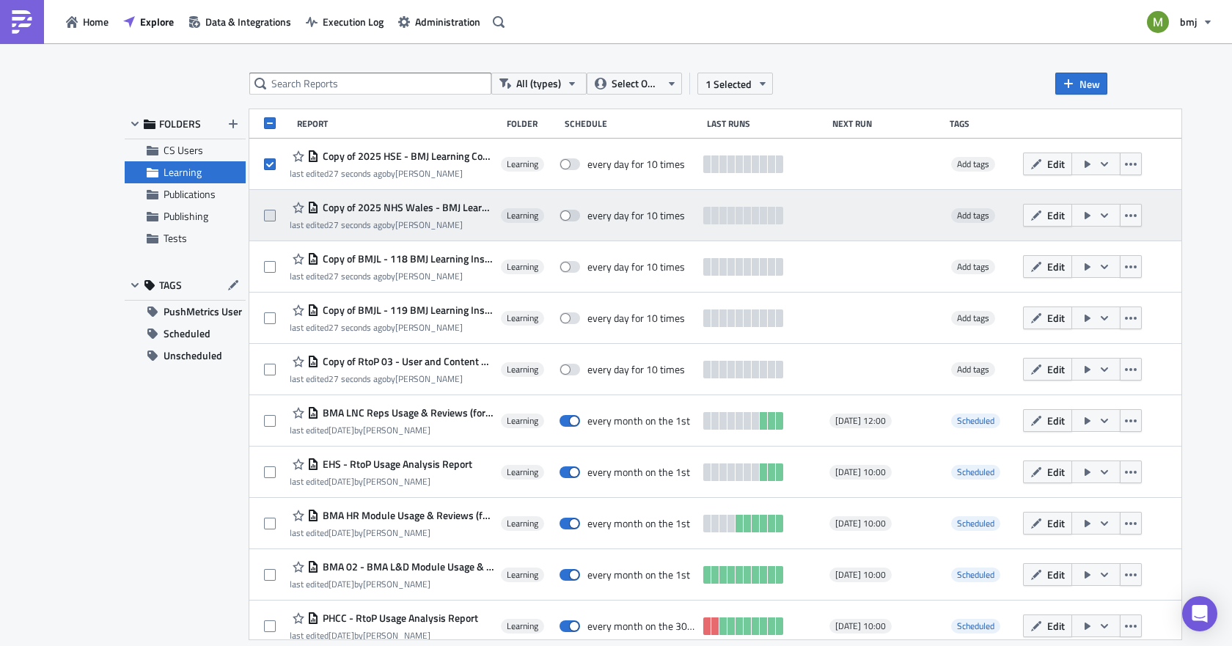
click at [267, 215] on span at bounding box center [270, 216] width 12 height 12
click at [267, 215] on input "checkbox" at bounding box center [272, 216] width 10 height 10
checkbox input "true"
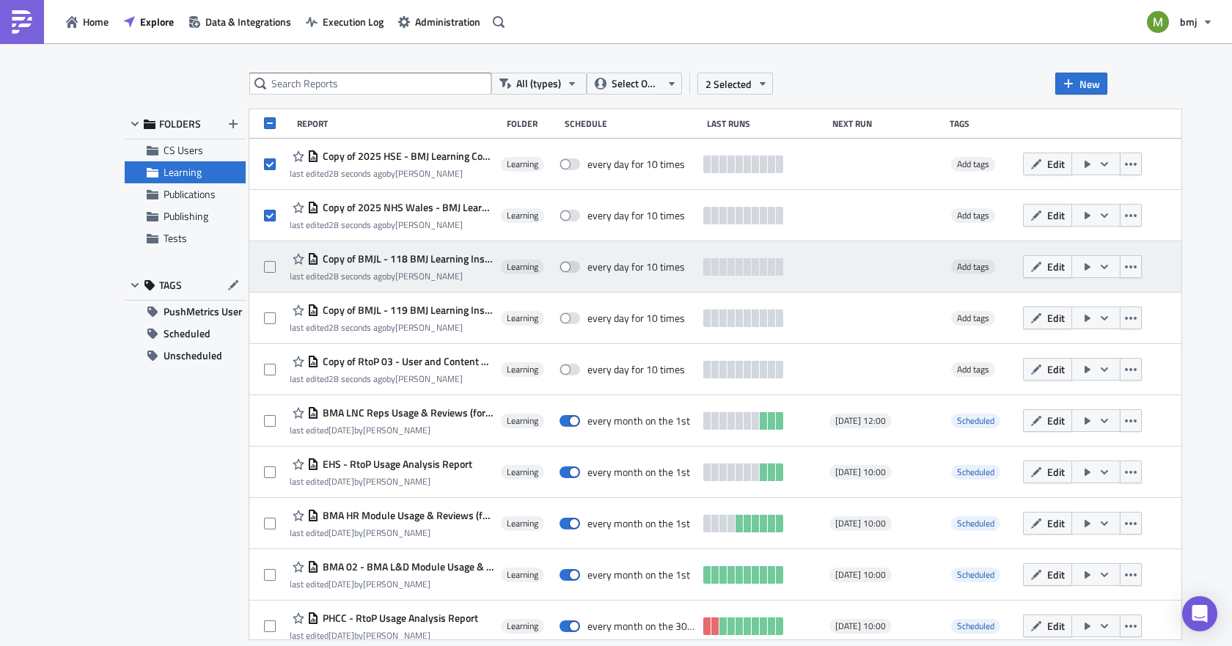
click at [268, 274] on div at bounding box center [277, 266] width 26 height 29
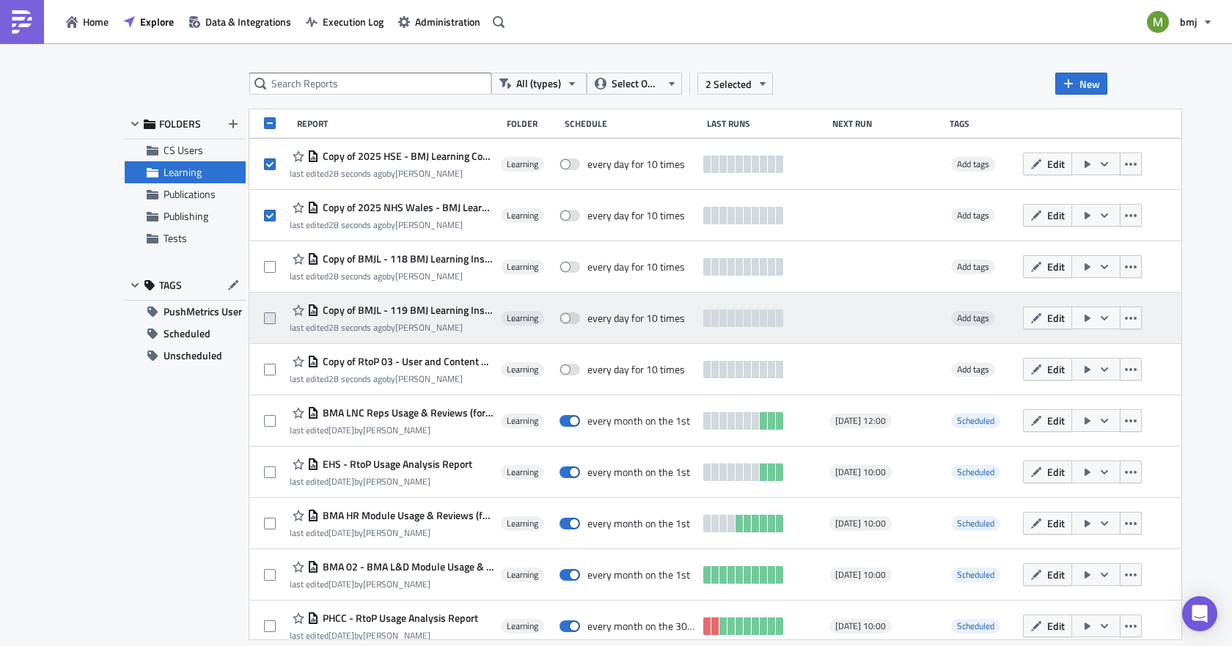
click at [271, 317] on span at bounding box center [270, 319] width 12 height 12
click at [271, 317] on input "checkbox" at bounding box center [272, 319] width 10 height 10
checkbox input "true"
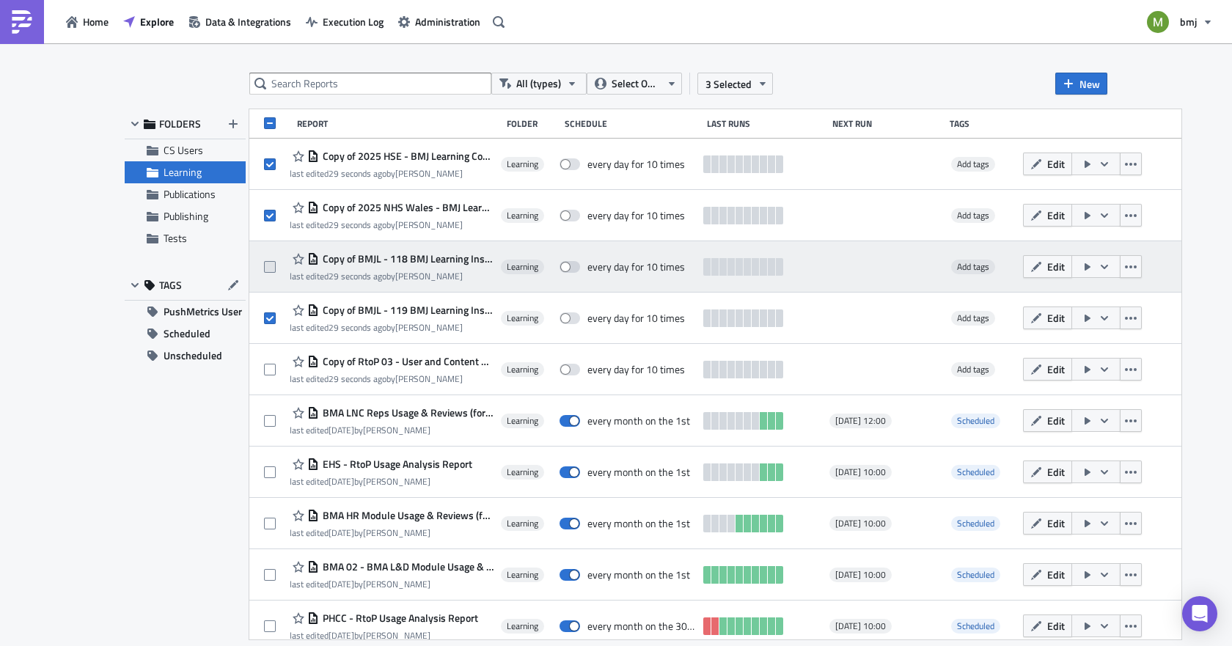
click at [274, 270] on span at bounding box center [270, 267] width 12 height 12
click at [274, 270] on input "checkbox" at bounding box center [272, 268] width 10 height 10
checkbox input "true"
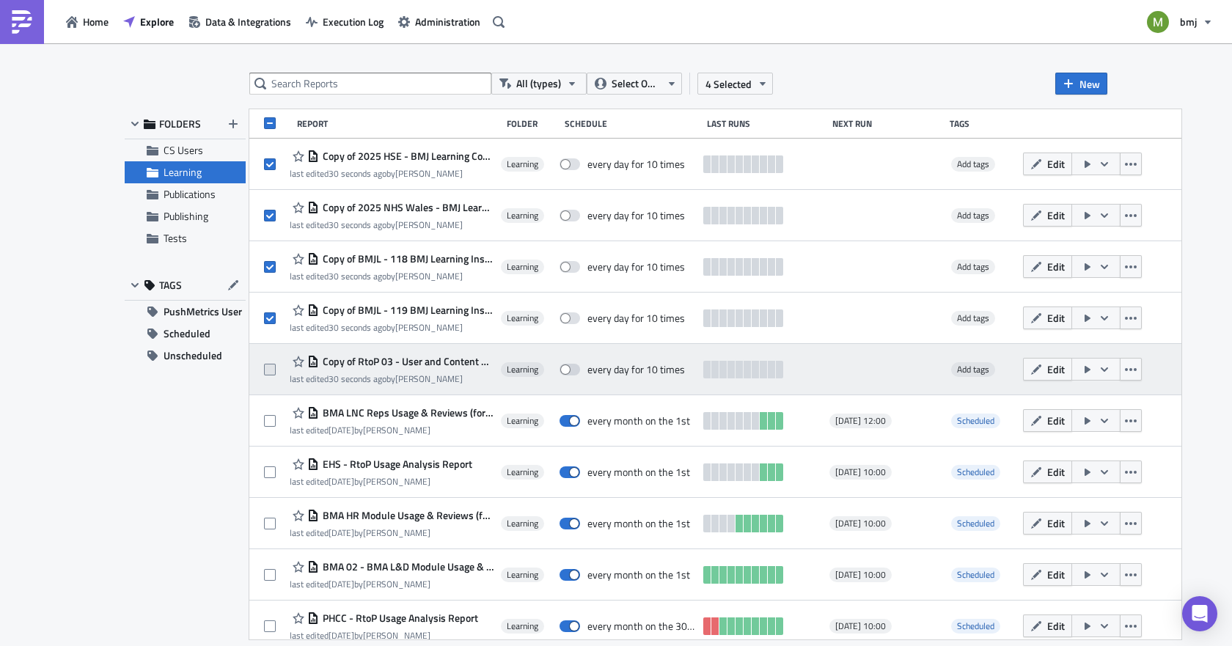
click at [274, 370] on span at bounding box center [270, 370] width 12 height 12
click at [274, 370] on input "checkbox" at bounding box center [272, 370] width 10 height 10
checkbox input "true"
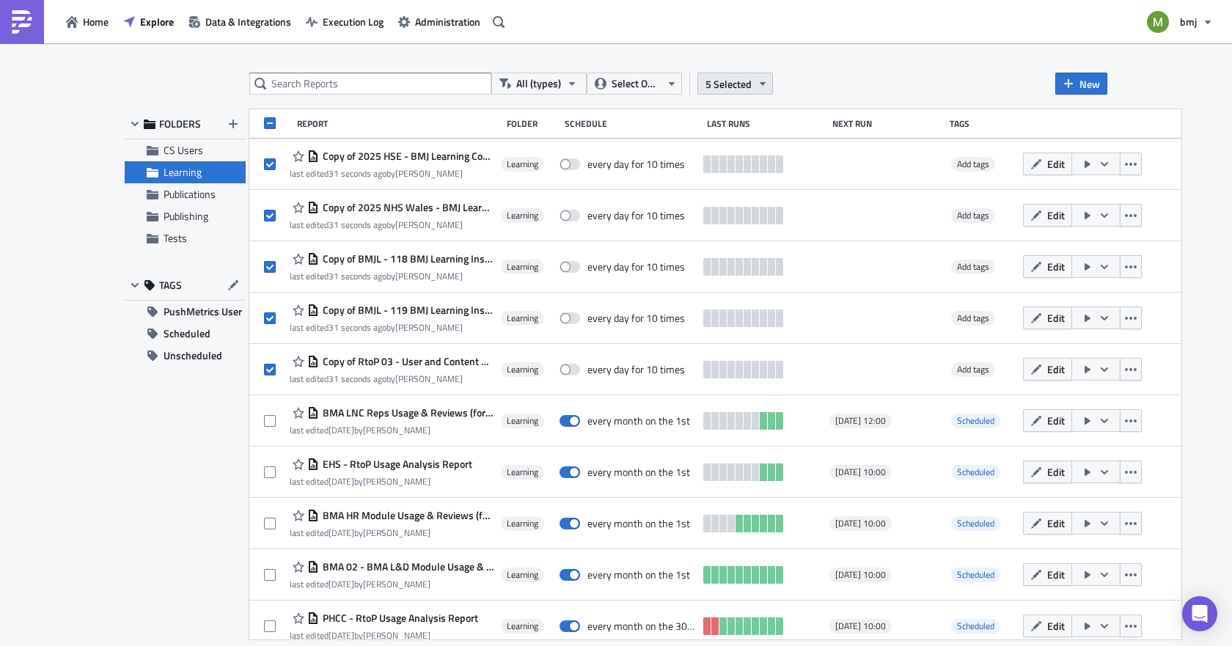
click at [726, 81] on span "5 Selected" at bounding box center [729, 83] width 46 height 15
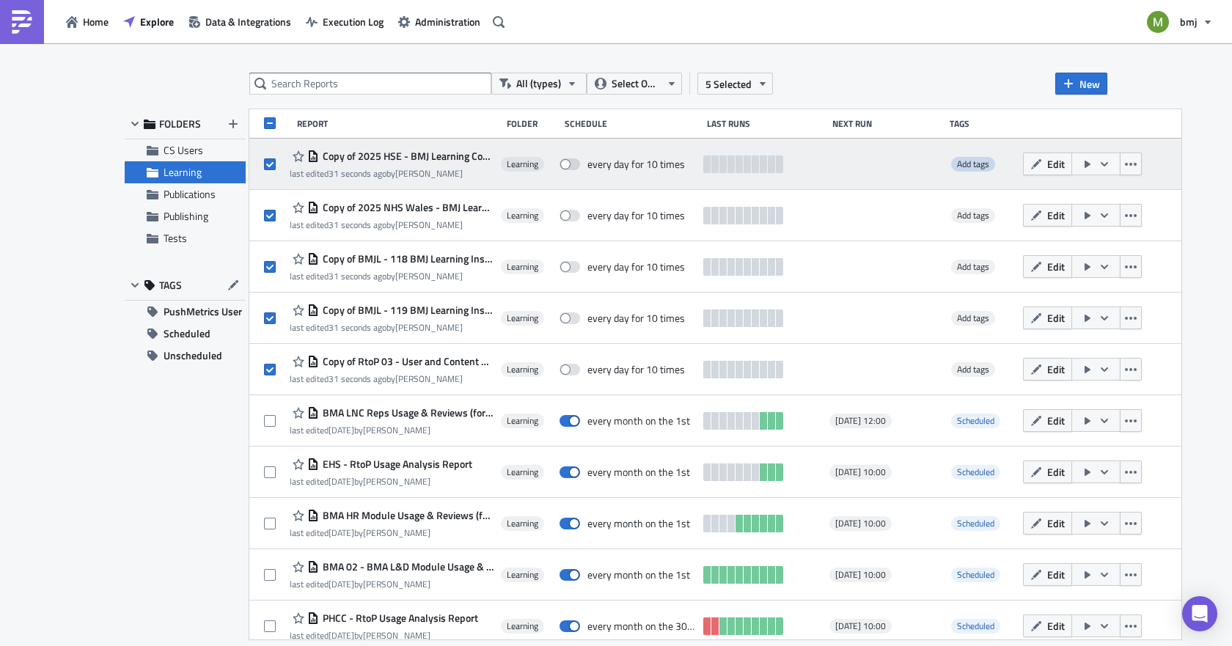
click at [985, 165] on span "Add tags" at bounding box center [973, 164] width 32 height 14
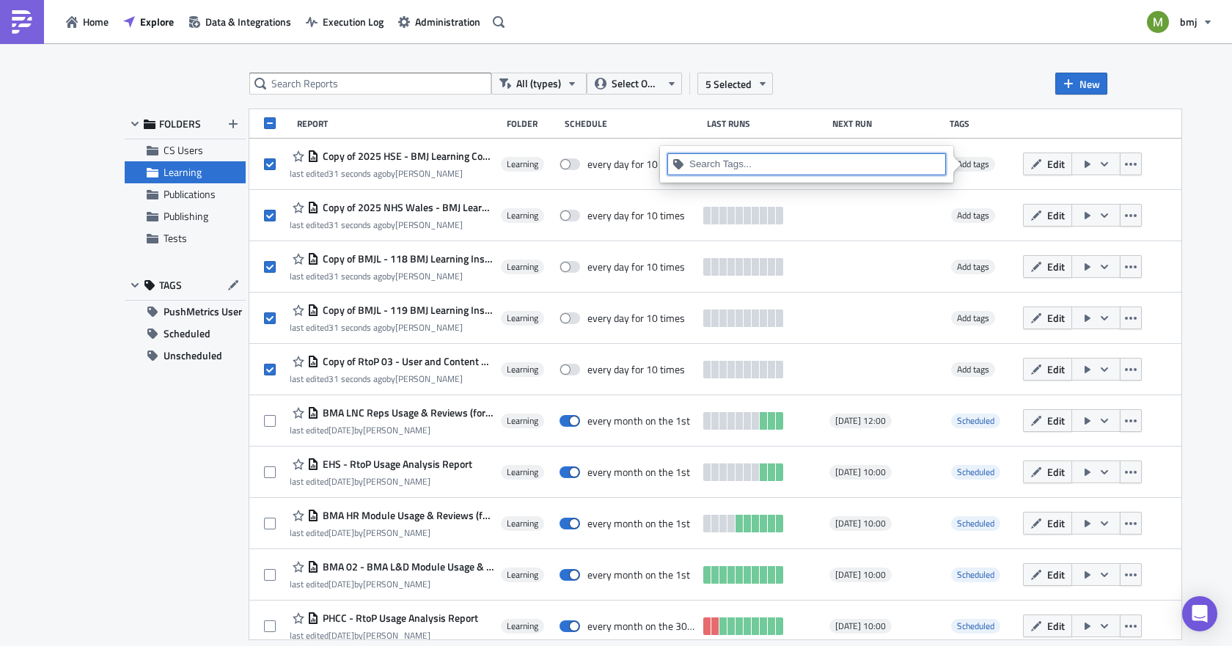
click at [814, 163] on input at bounding box center [816, 164] width 252 height 15
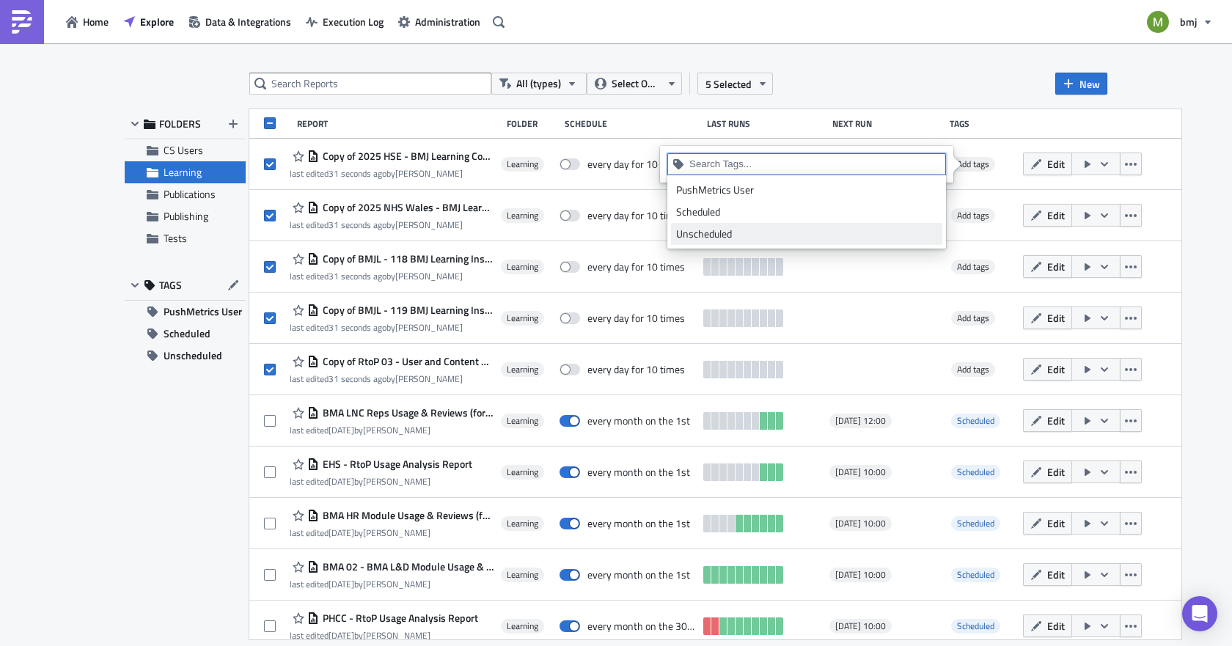
click at [710, 235] on div "Unscheduled" at bounding box center [806, 234] width 261 height 15
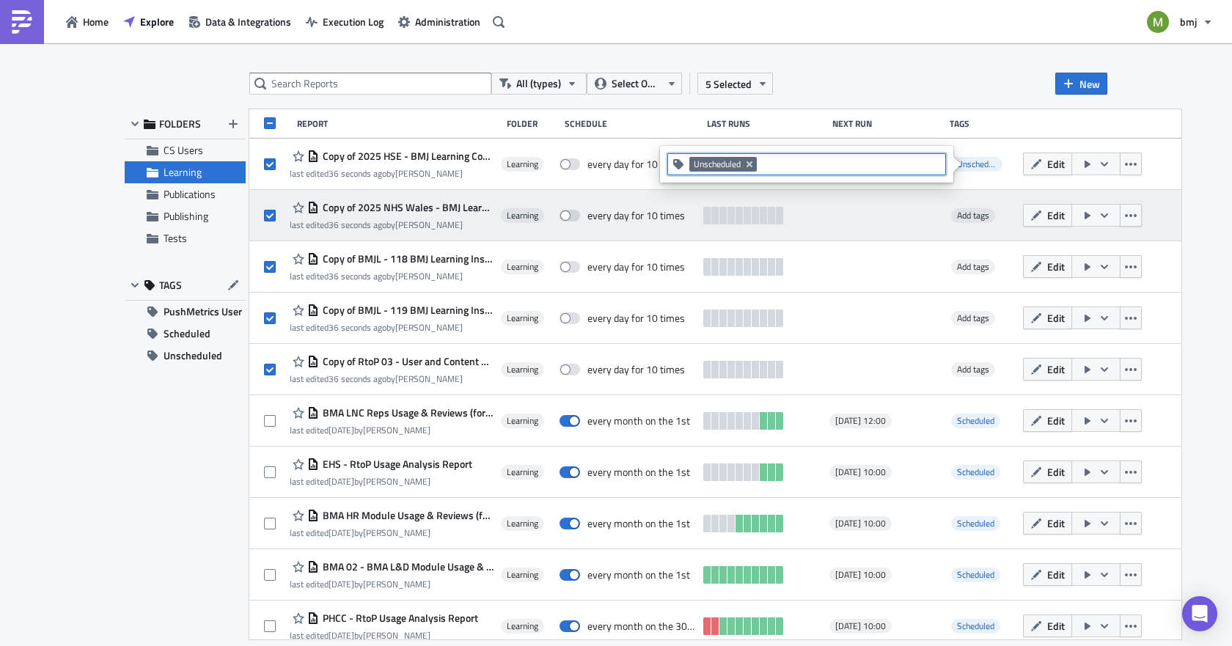
click at [981, 207] on div "Add tags" at bounding box center [982, 215] width 68 height 29
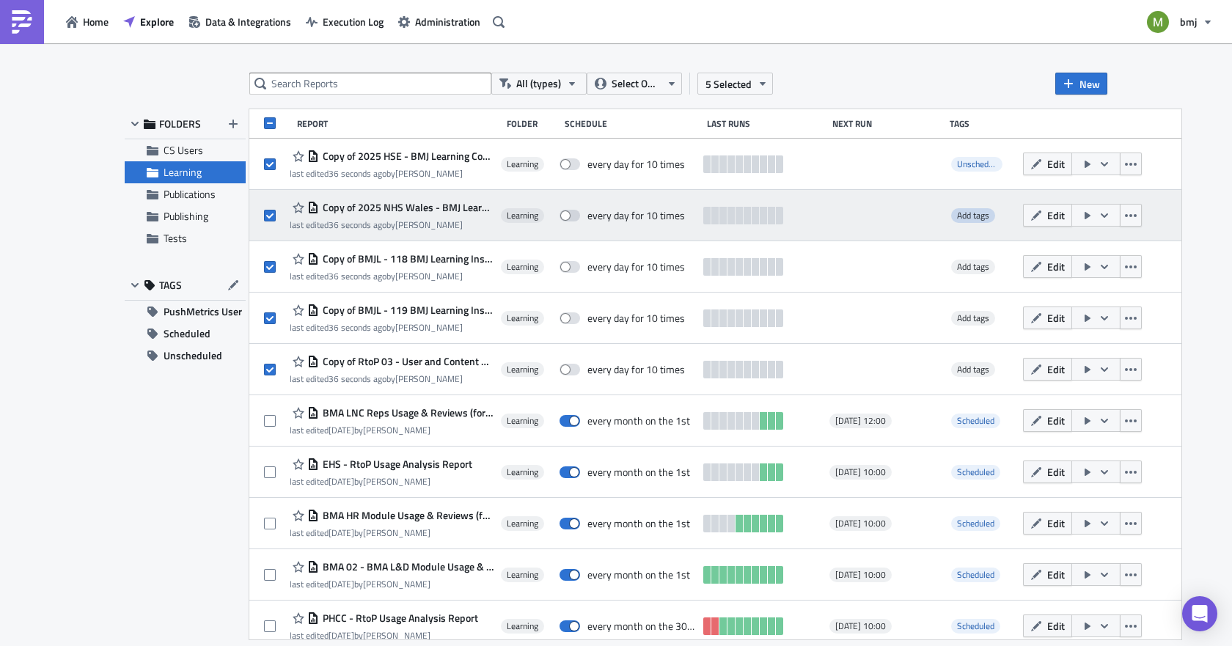
click at [975, 219] on span "Add tags" at bounding box center [973, 215] width 32 height 14
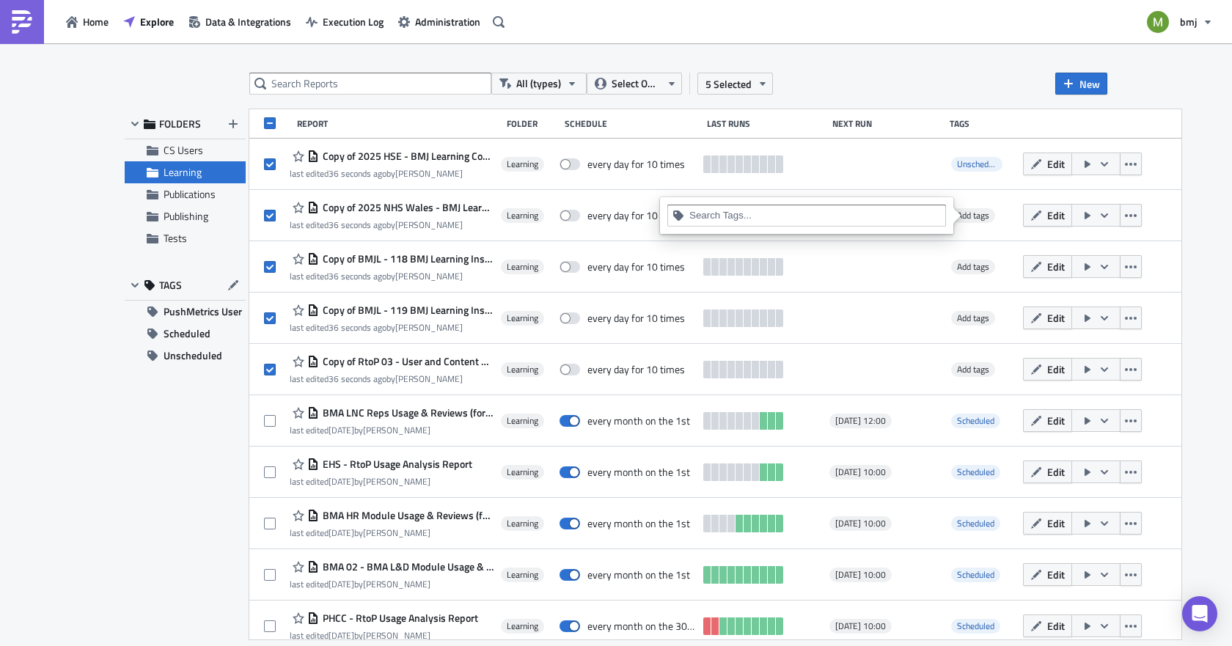
click at [784, 219] on input at bounding box center [816, 215] width 252 height 15
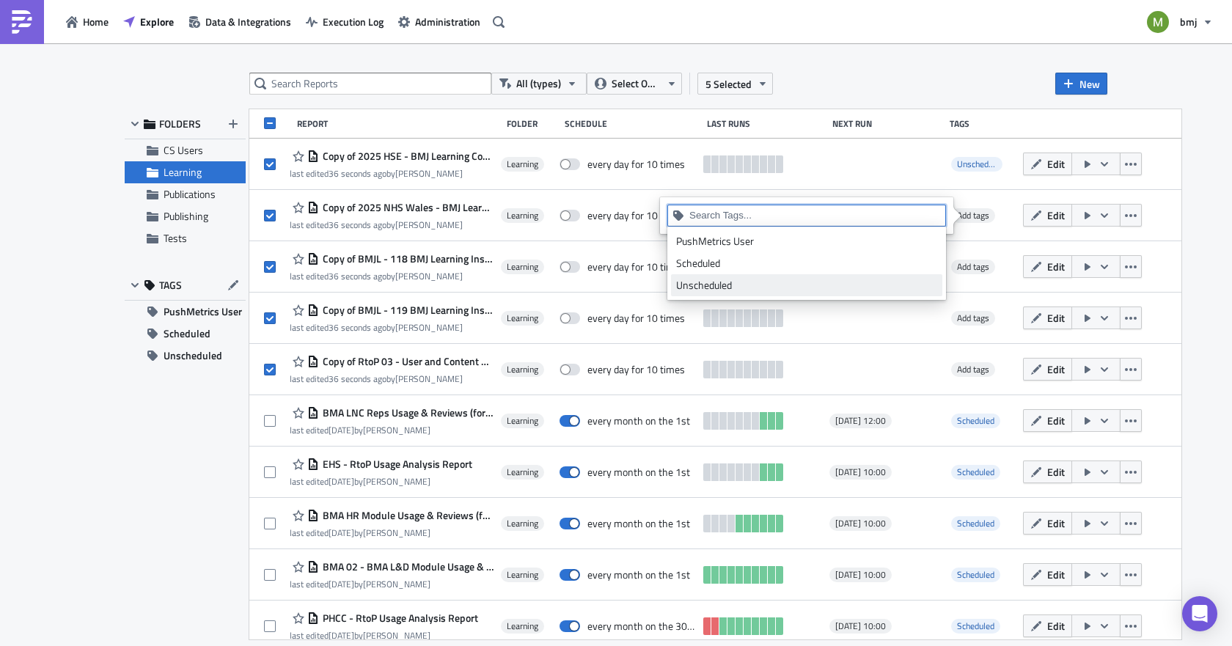
click at [736, 285] on div "Unscheduled" at bounding box center [806, 285] width 261 height 15
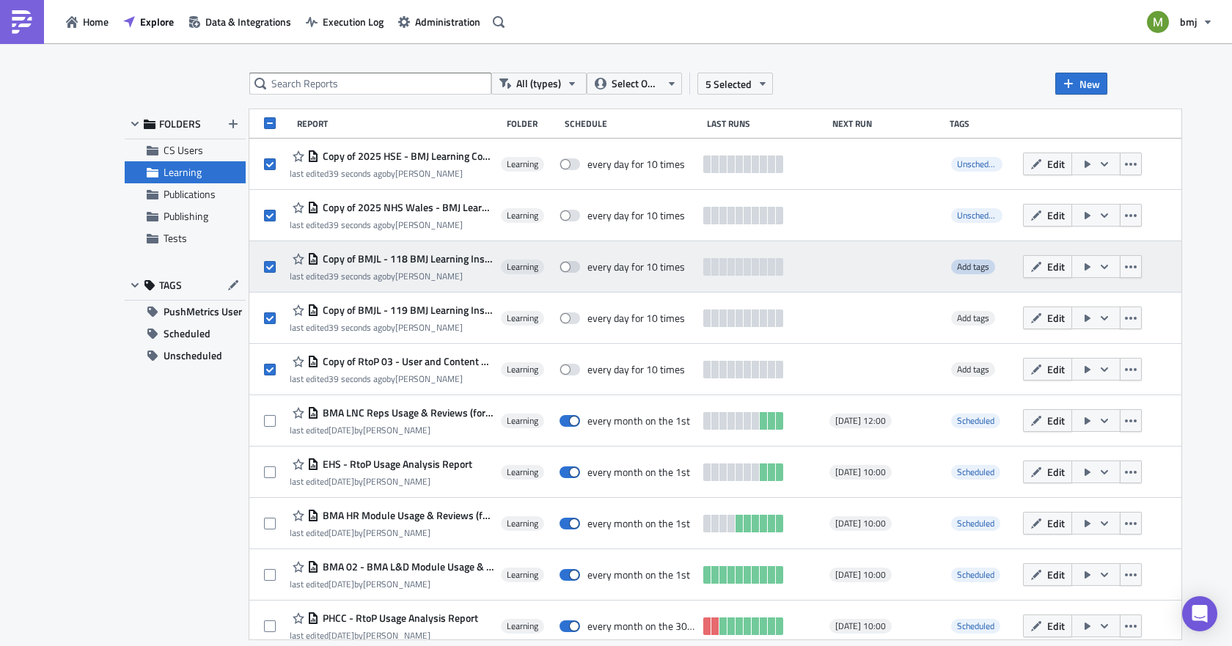
click at [978, 265] on span "Add tags" at bounding box center [973, 267] width 32 height 14
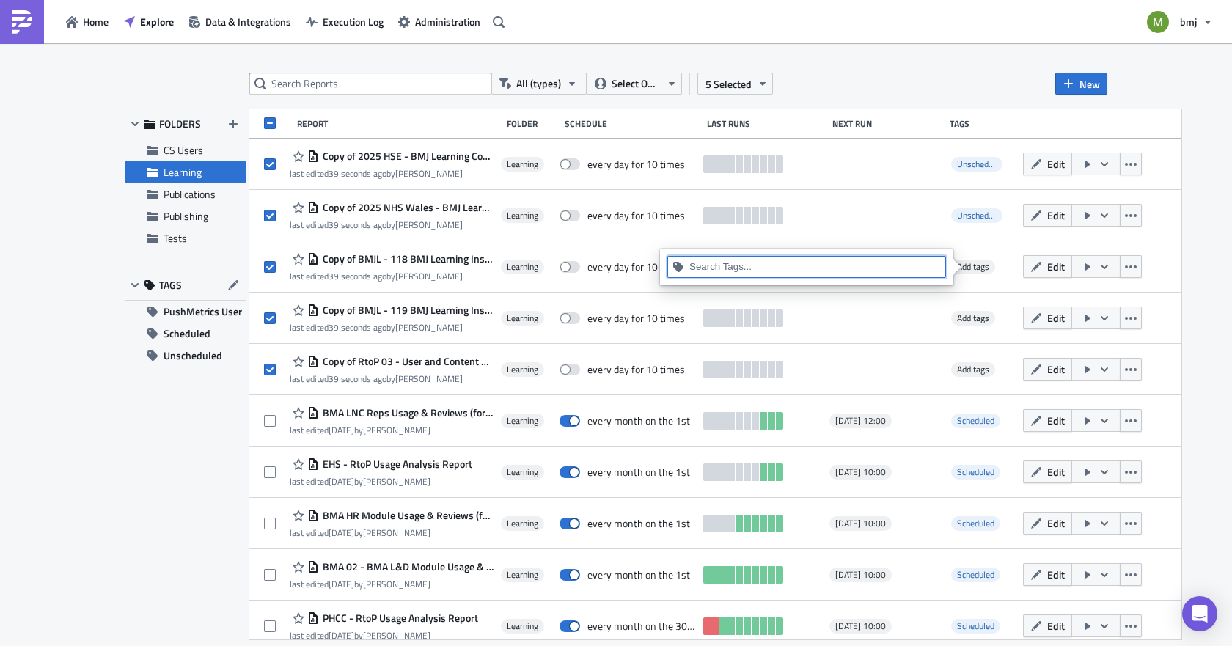
click at [826, 260] on input at bounding box center [816, 267] width 252 height 15
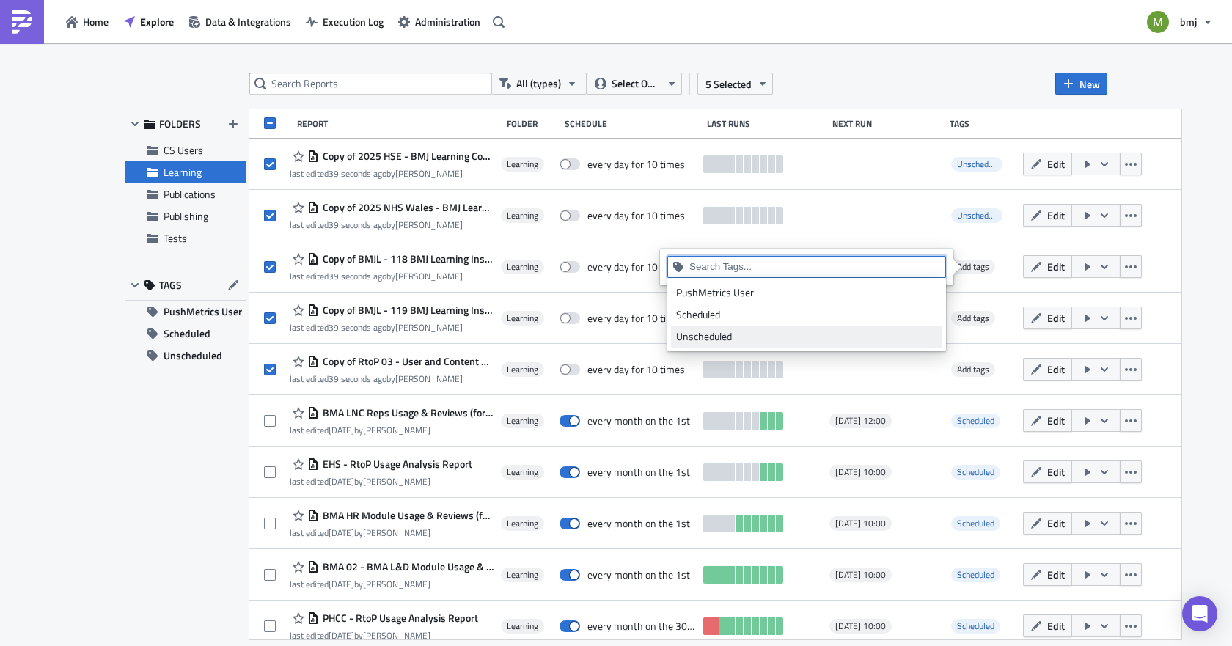
click at [742, 338] on div "Unscheduled" at bounding box center [806, 336] width 261 height 15
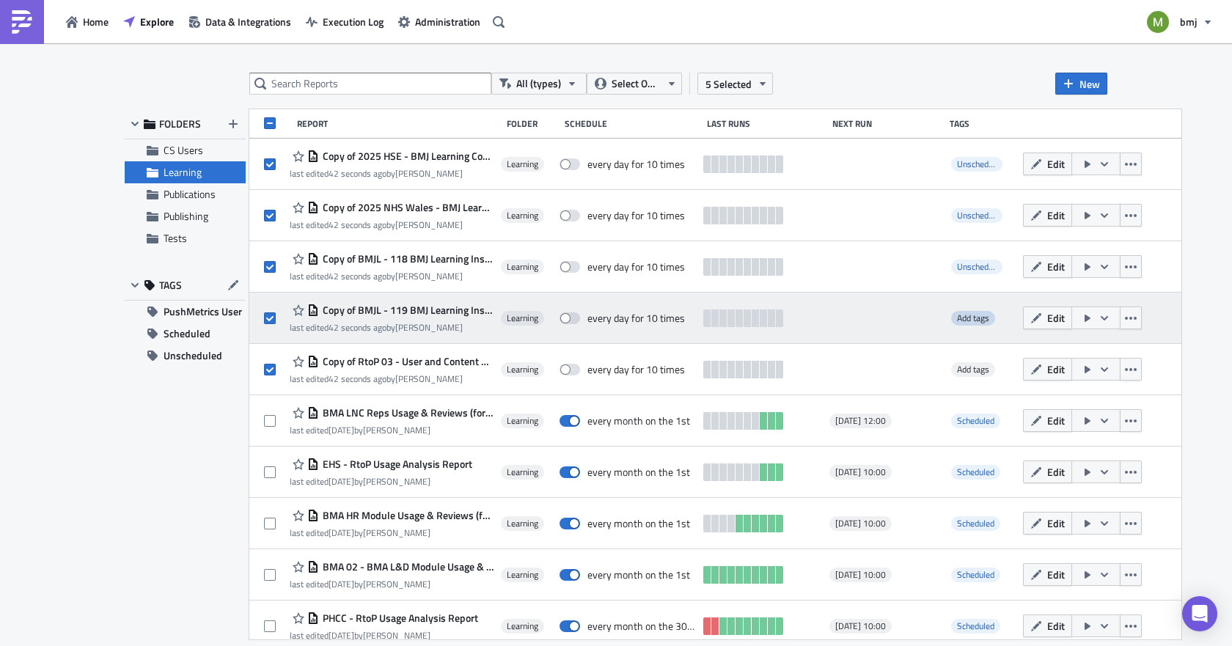
click at [974, 323] on span "Add tags" at bounding box center [973, 318] width 32 height 14
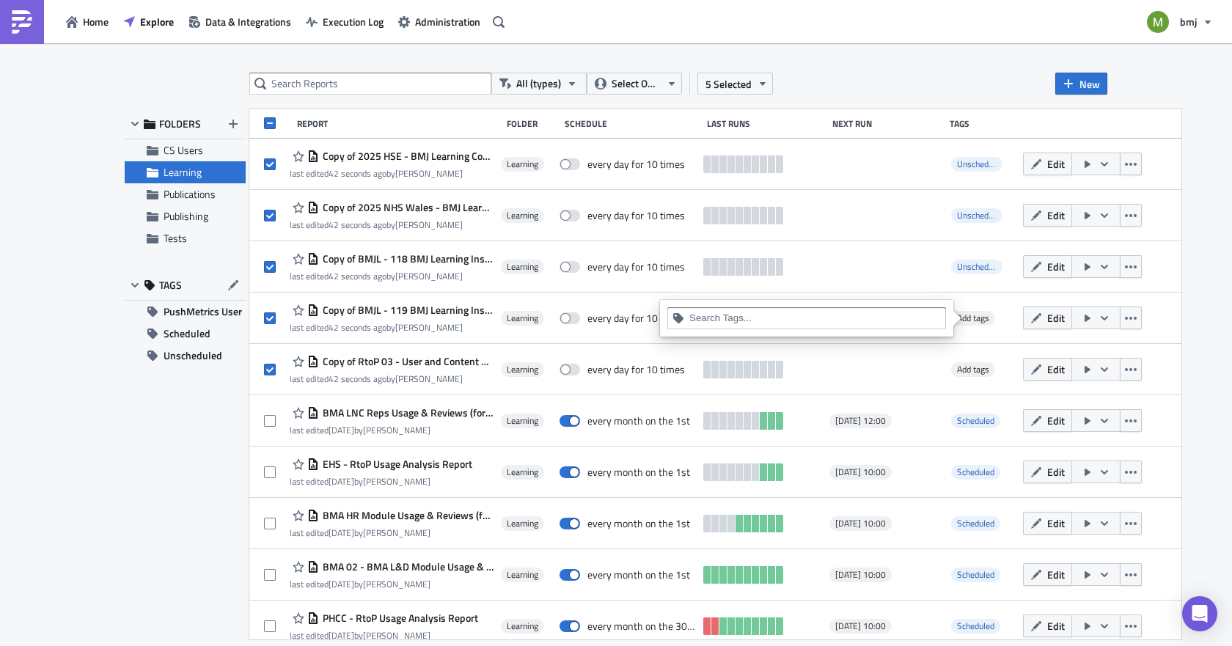
click at [812, 327] on div at bounding box center [816, 320] width 252 height 18
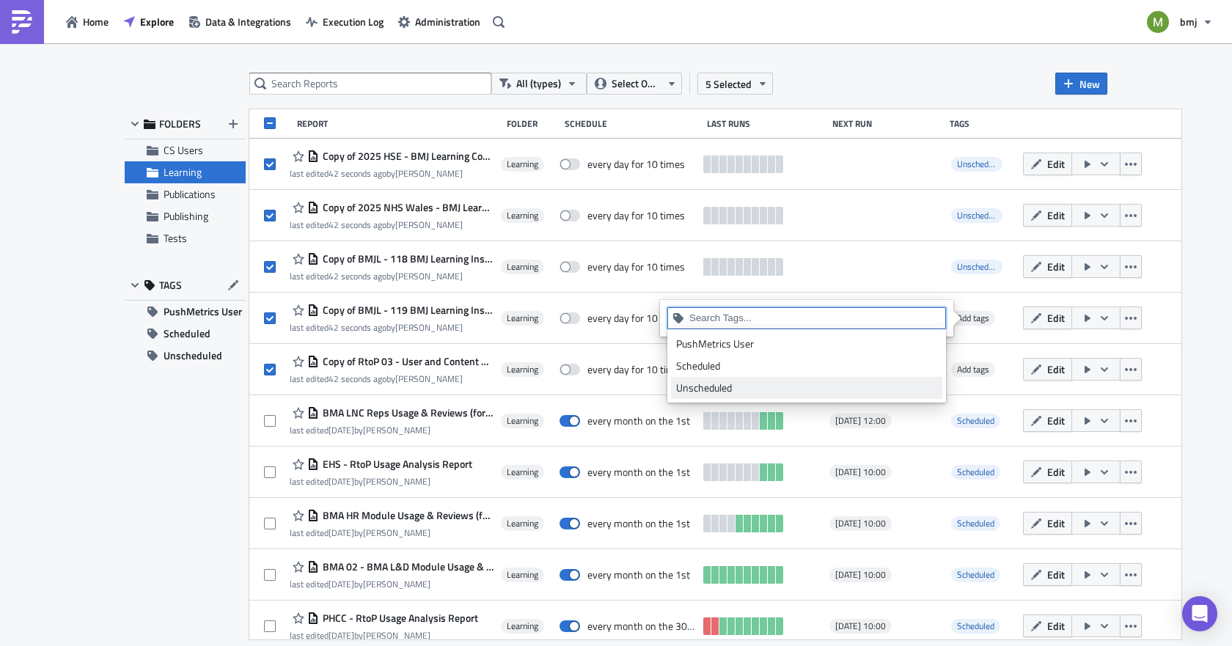
click at [738, 386] on div "Unscheduled" at bounding box center [806, 388] width 261 height 15
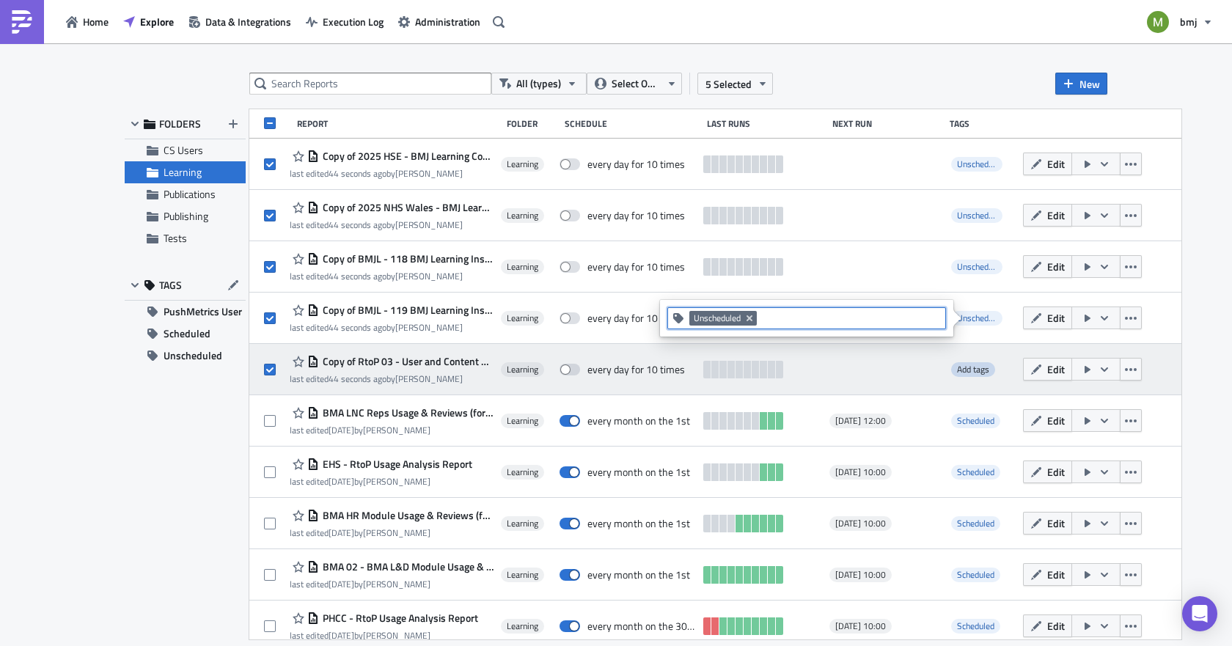
click at [972, 363] on span "Add tags" at bounding box center [973, 369] width 32 height 14
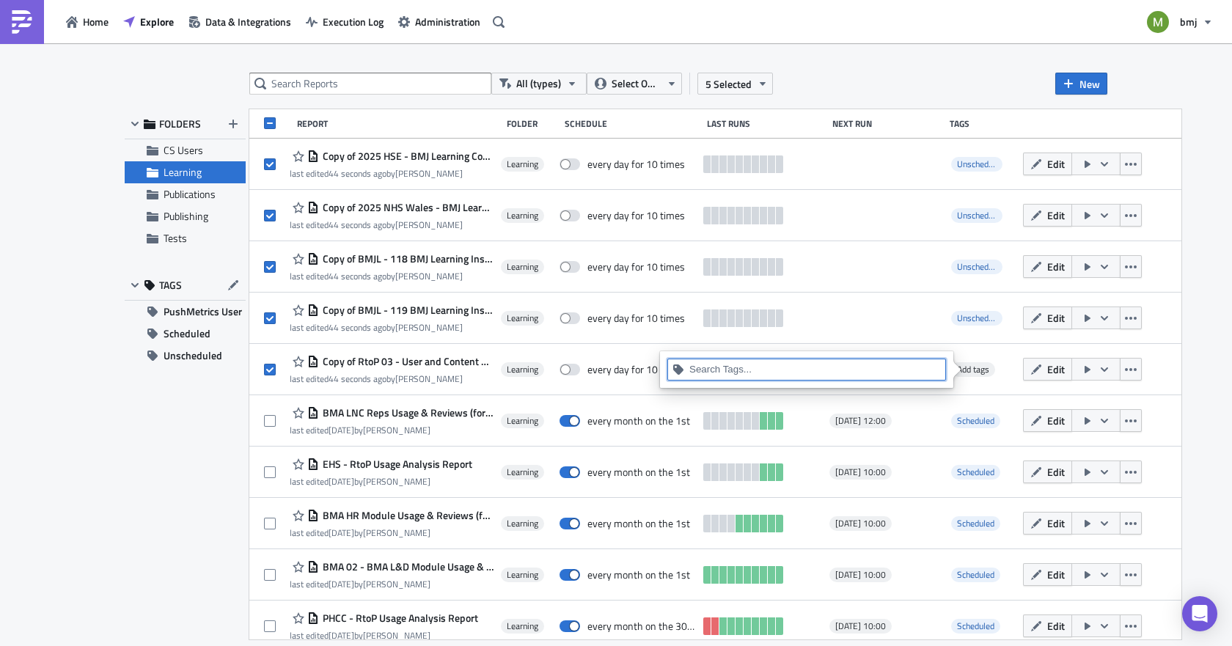
click at [803, 370] on input at bounding box center [816, 369] width 252 height 15
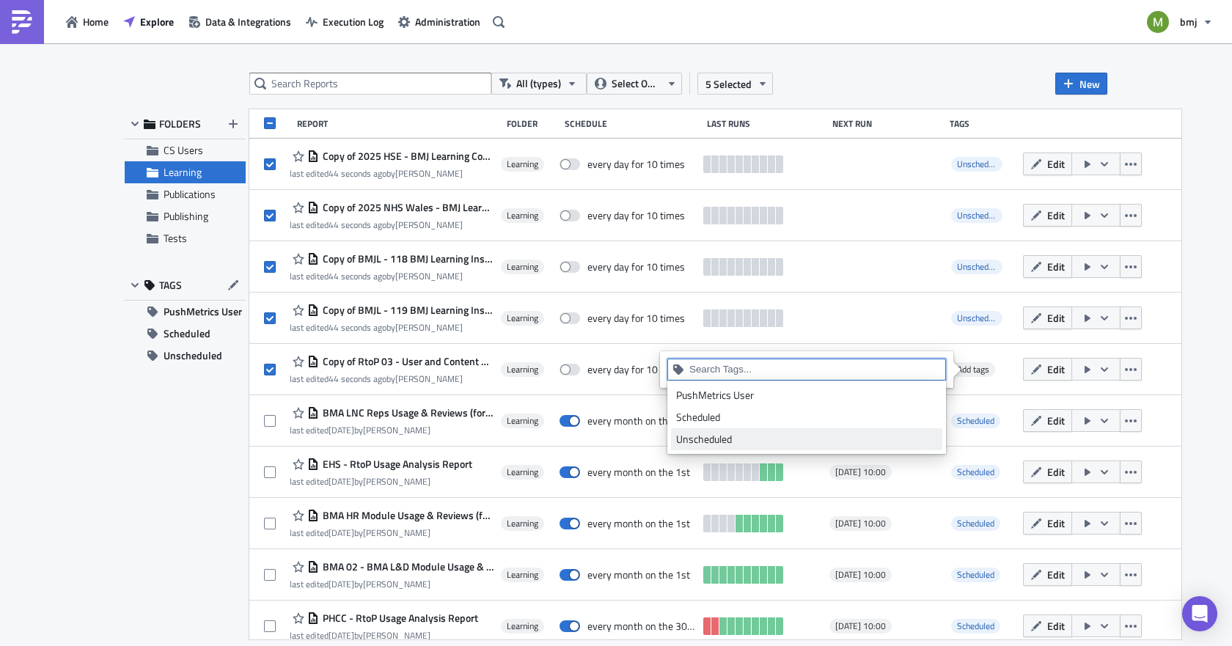
click at [709, 447] on link "Unscheduled" at bounding box center [806, 439] width 271 height 22
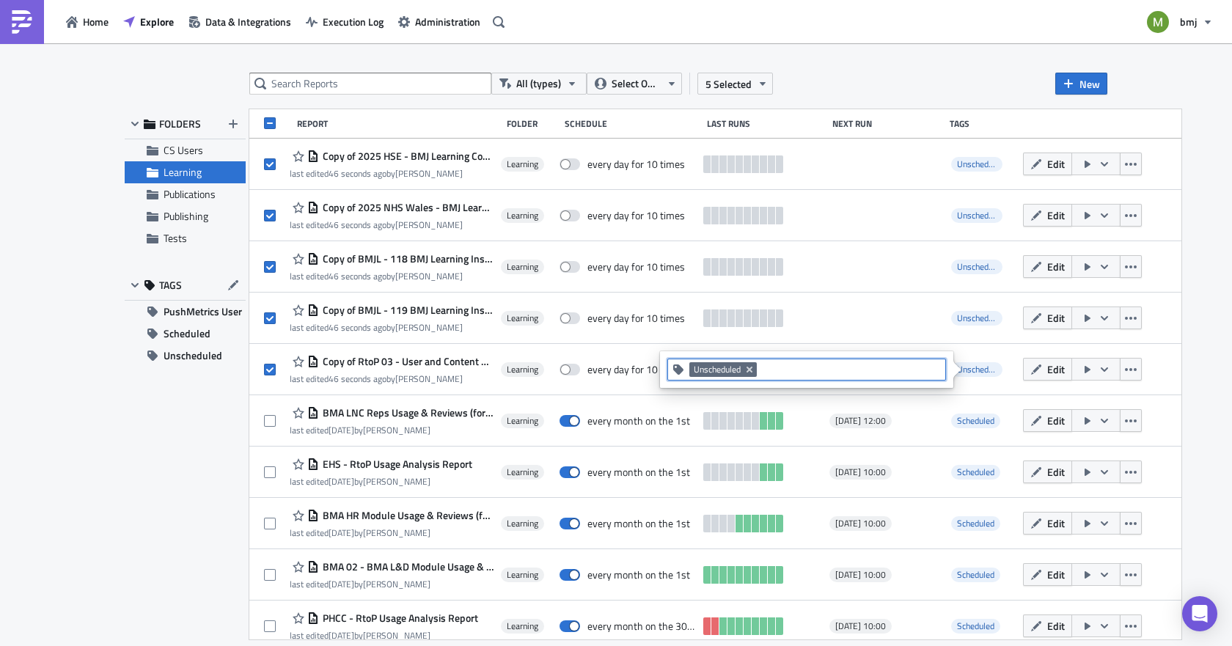
click at [240, 508] on div "FOLDERS CS Users Learning Publications Publishing Tests TAGS PushMetrics User S…" at bounding box center [185, 374] width 121 height 530
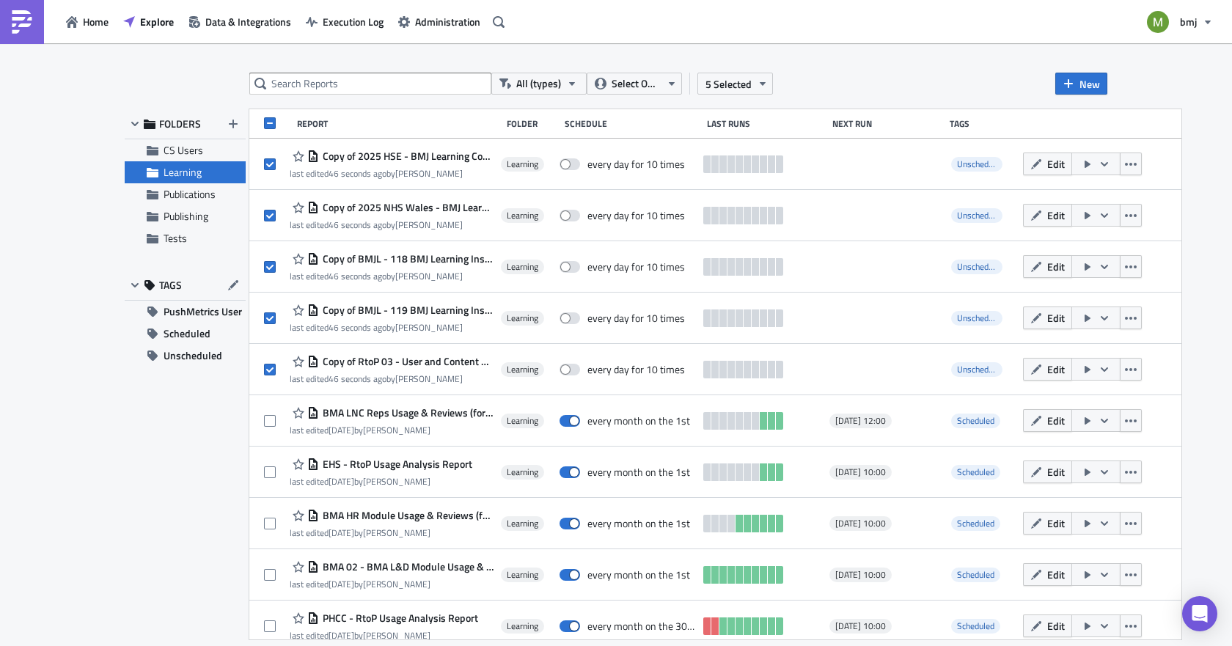
click at [172, 180] on div "Learning" at bounding box center [185, 172] width 121 height 22
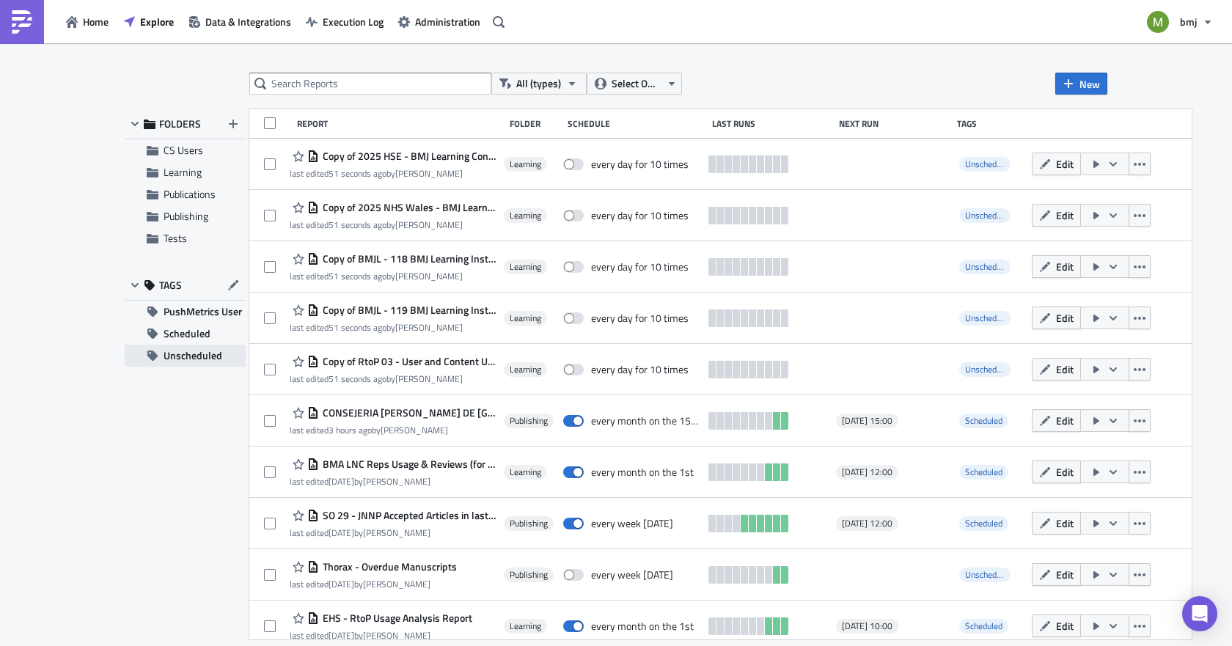
click at [175, 351] on span "Unscheduled" at bounding box center [193, 356] width 59 height 22
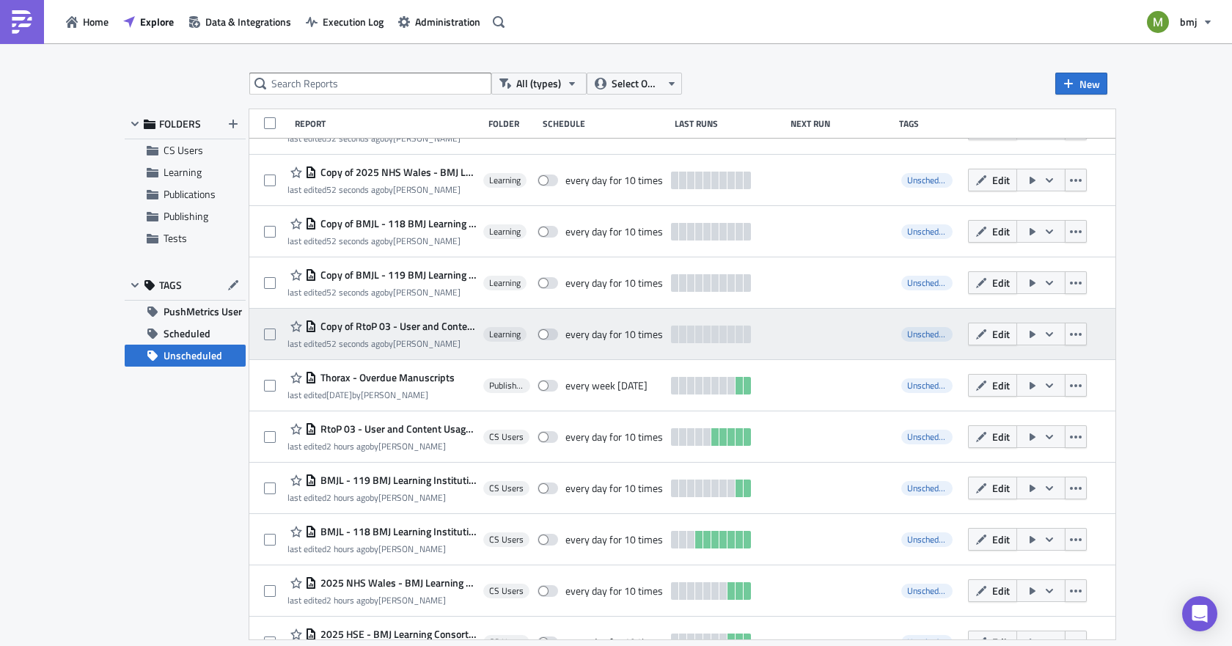
scroll to position [64, 0]
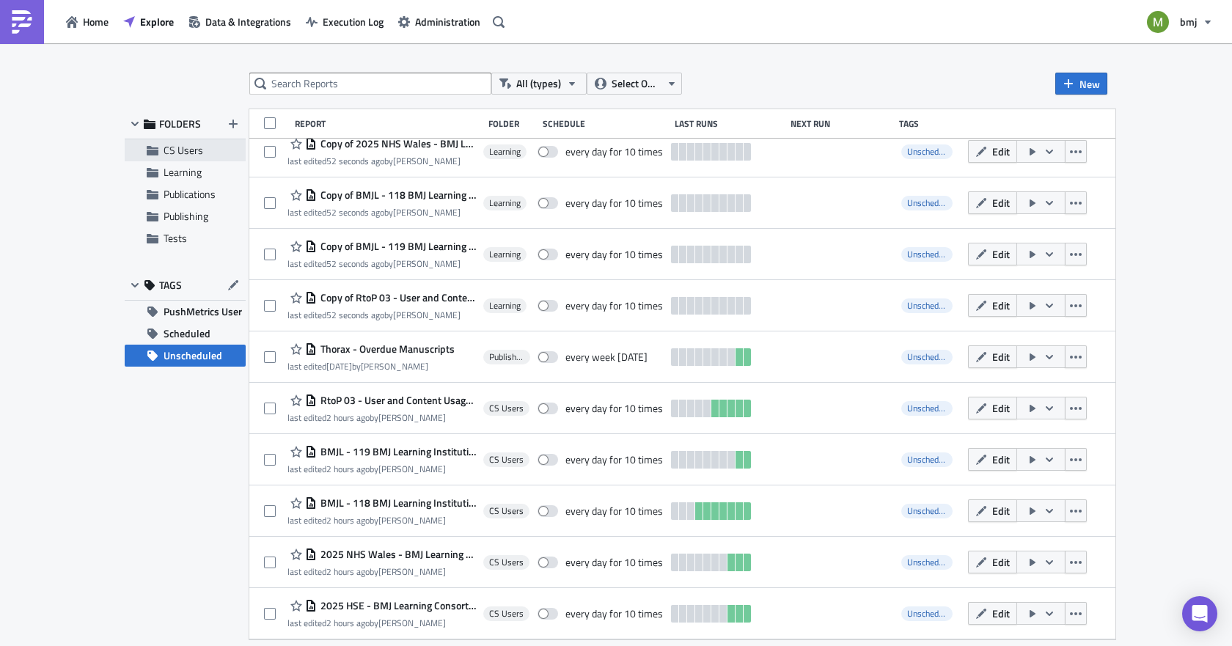
click at [200, 141] on div "CS Users" at bounding box center [185, 150] width 121 height 22
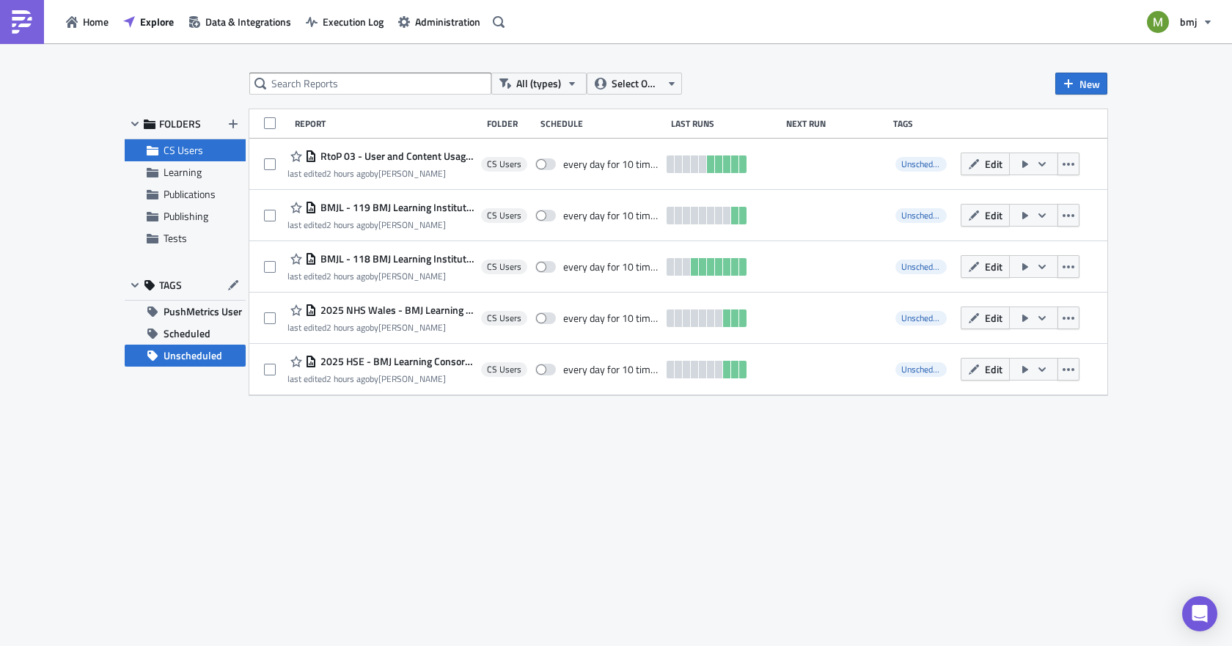
click at [172, 147] on span "CS Users" at bounding box center [184, 149] width 40 height 15
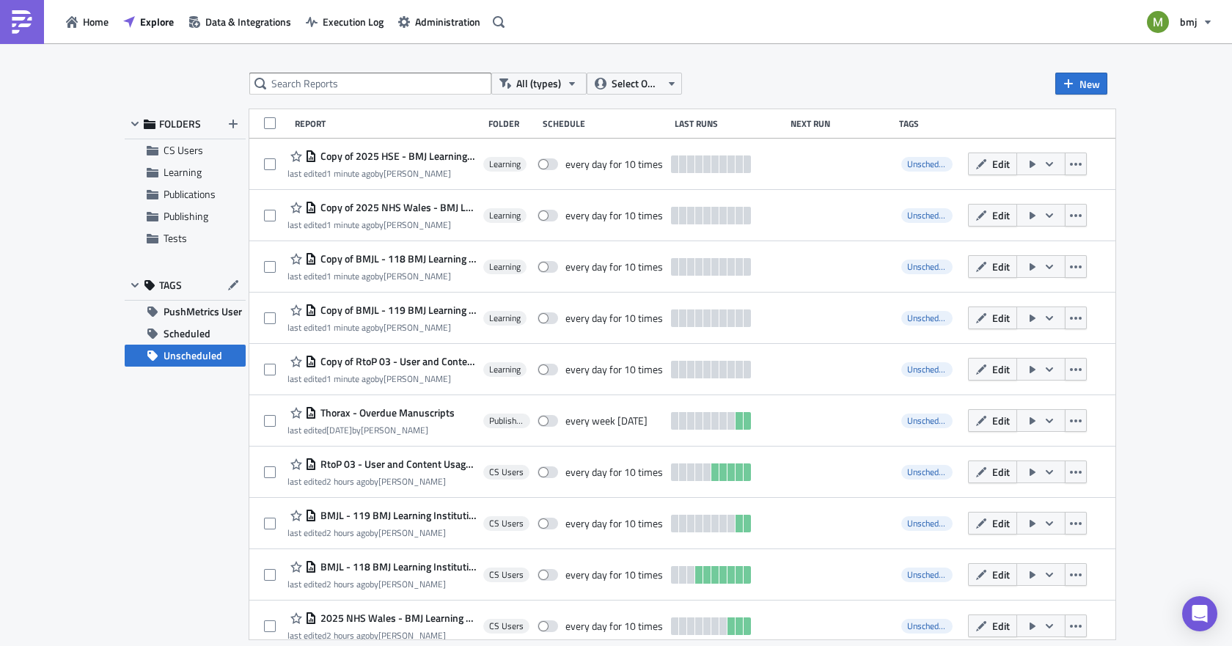
click at [191, 366] on span "Unscheduled" at bounding box center [193, 356] width 59 height 22
